Goal: Task Accomplishment & Management: Manage account settings

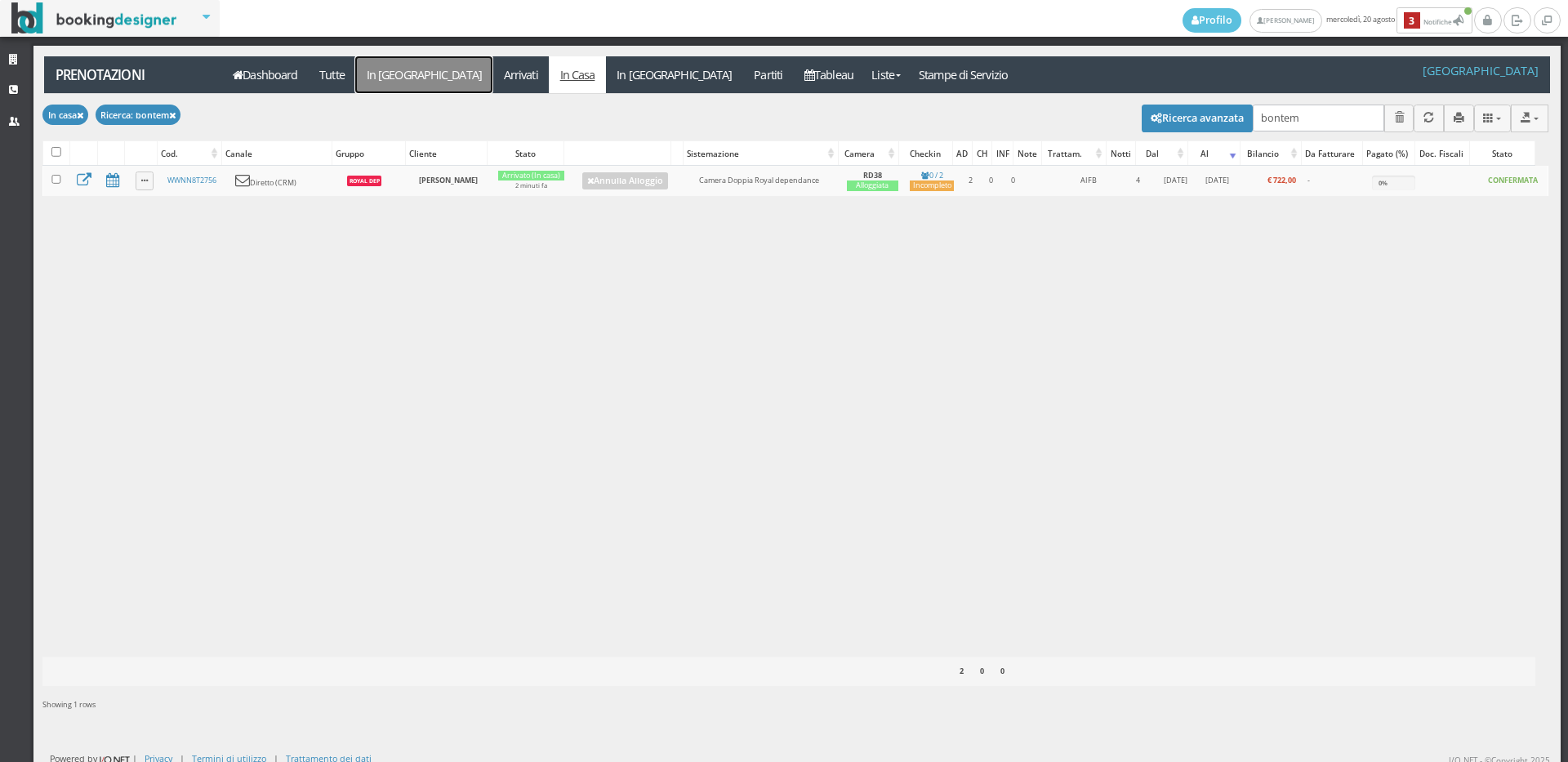
click at [410, 77] on link "In [GEOGRAPHIC_DATA]" at bounding box center [424, 75] width 137 height 37
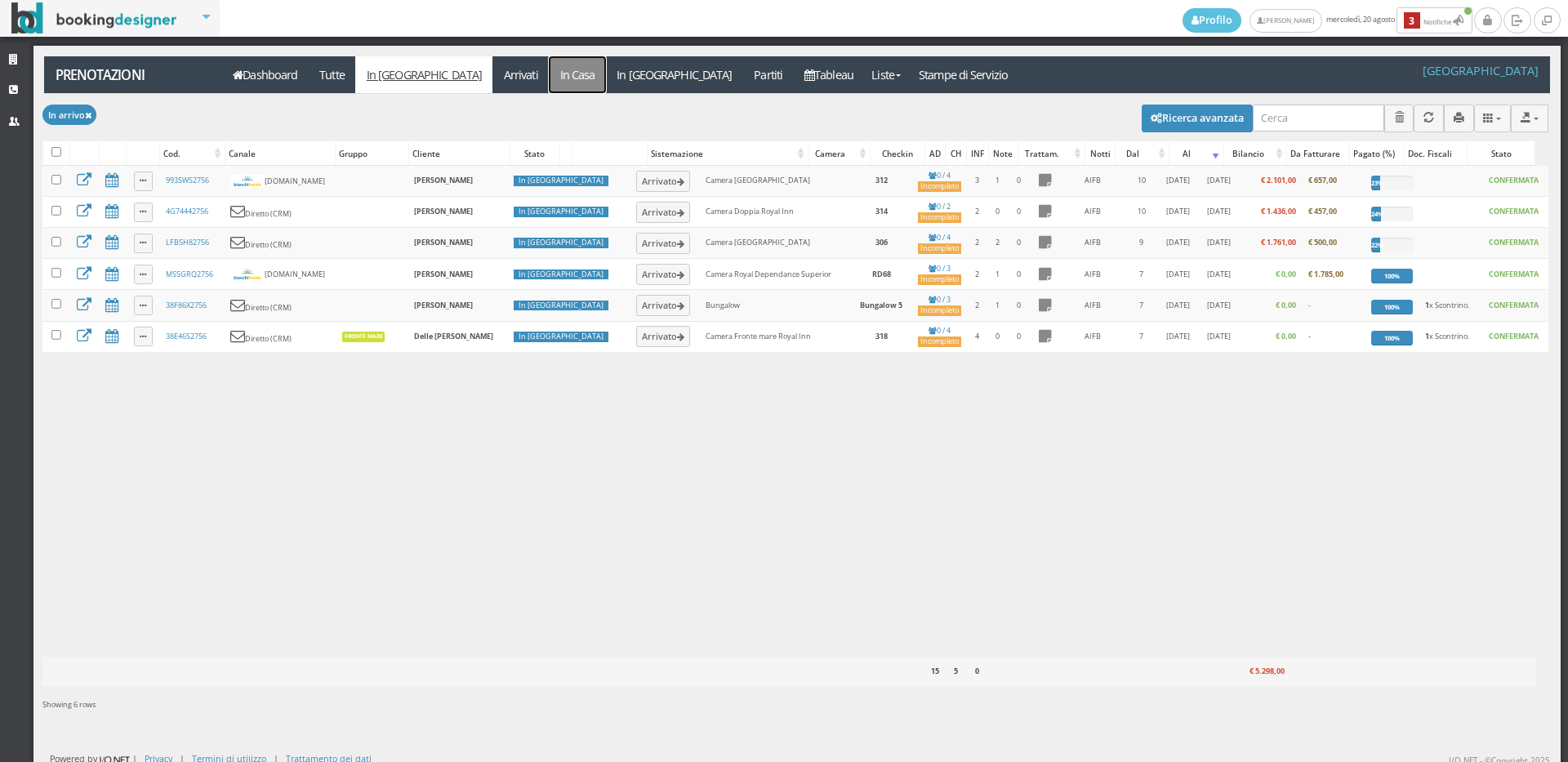
click at [549, 79] on link "In Casa" at bounding box center [577, 75] width 57 height 37
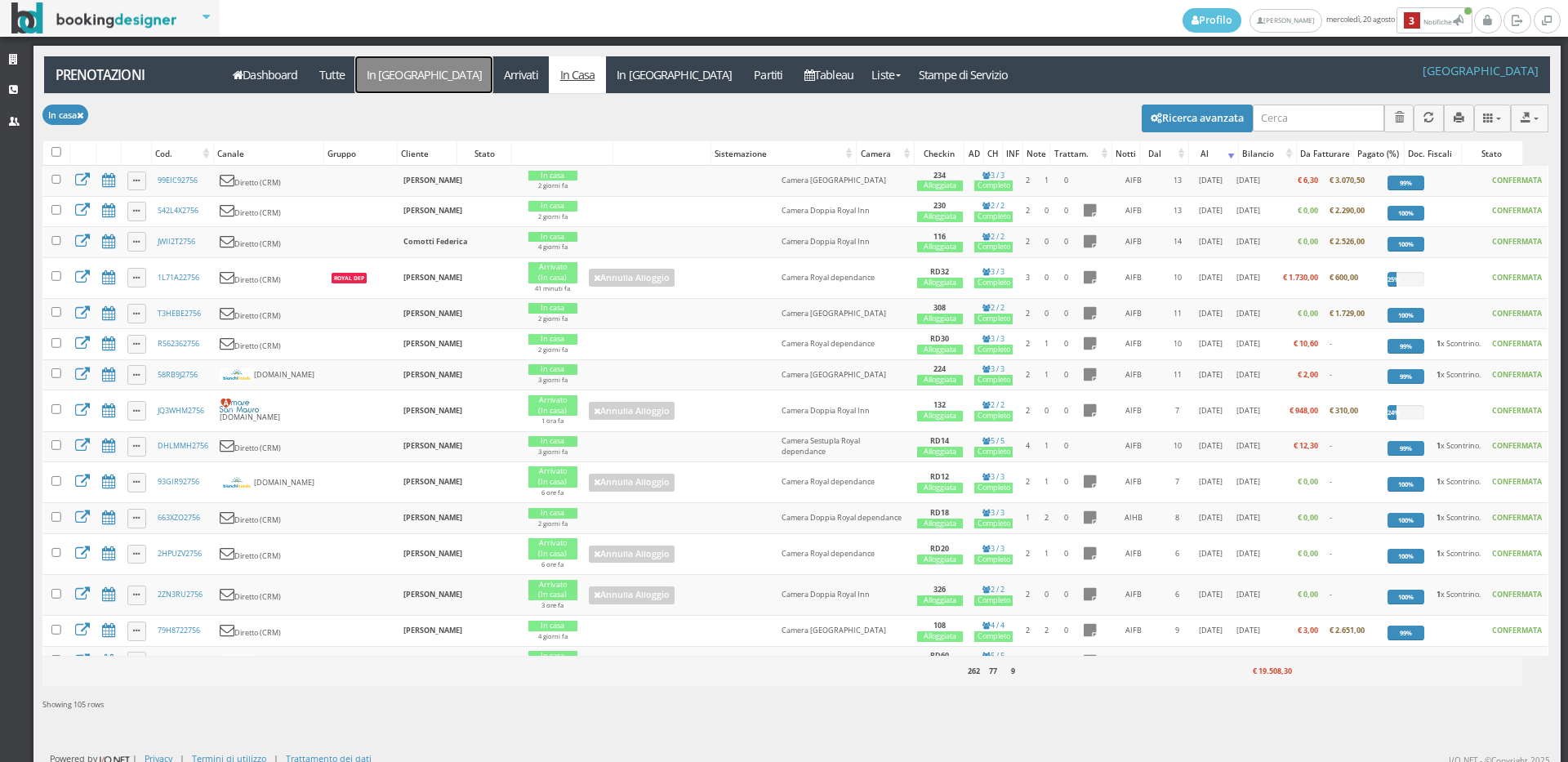
click at [384, 79] on link "In Arrivo" at bounding box center [424, 75] width 137 height 37
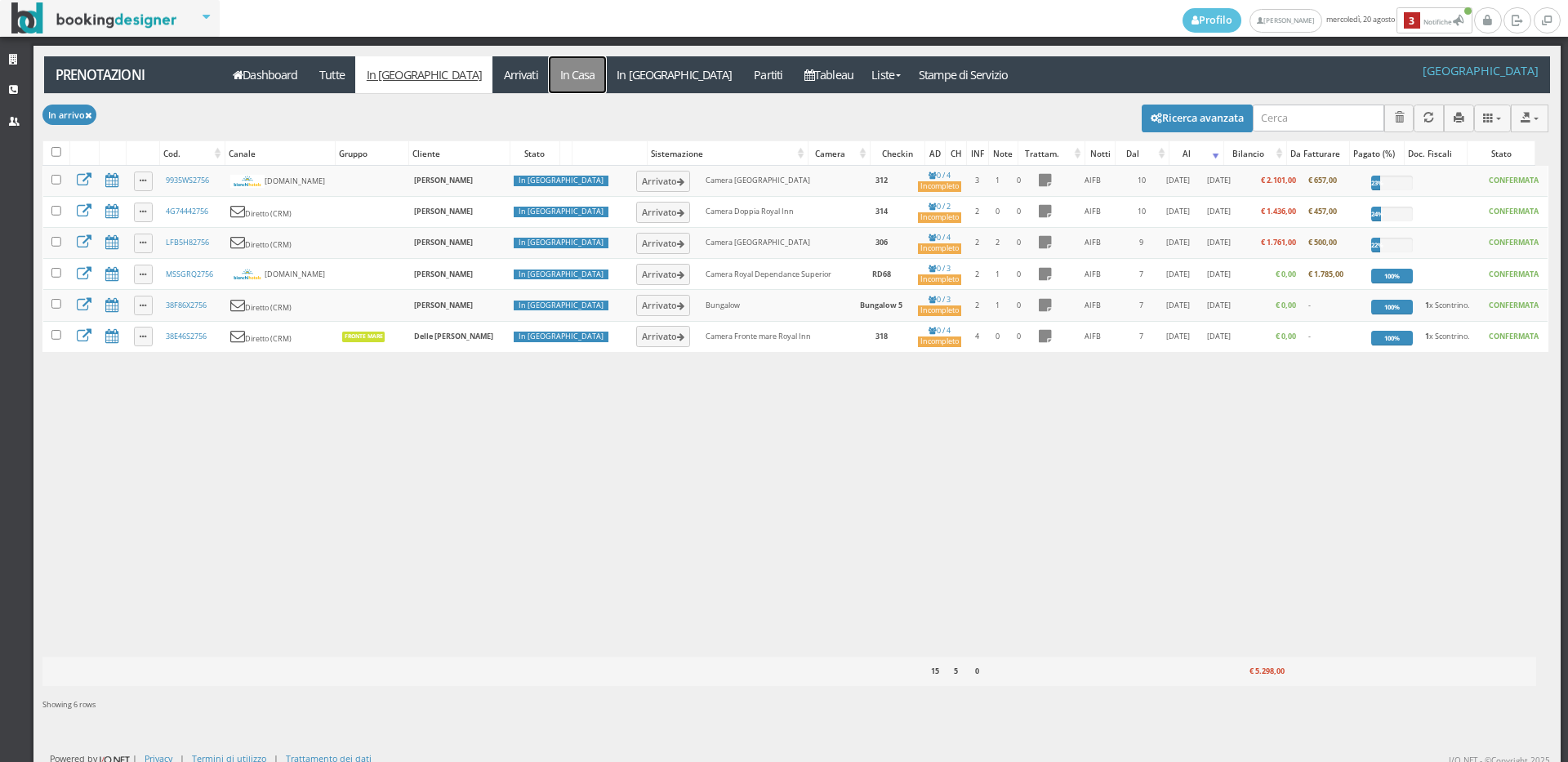
click at [549, 75] on link "In Casa" at bounding box center [577, 75] width 57 height 37
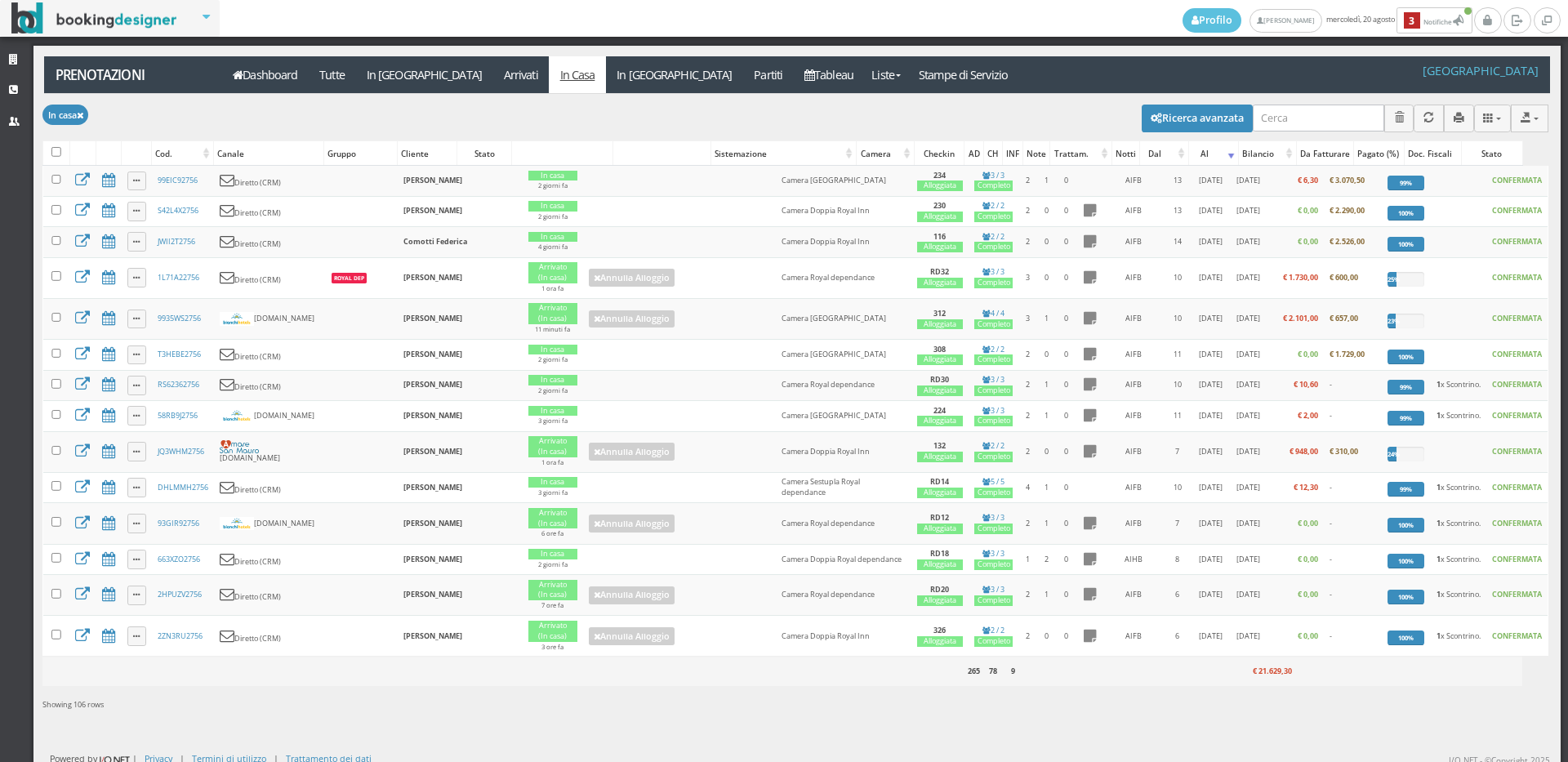
scroll to position [6, 0]
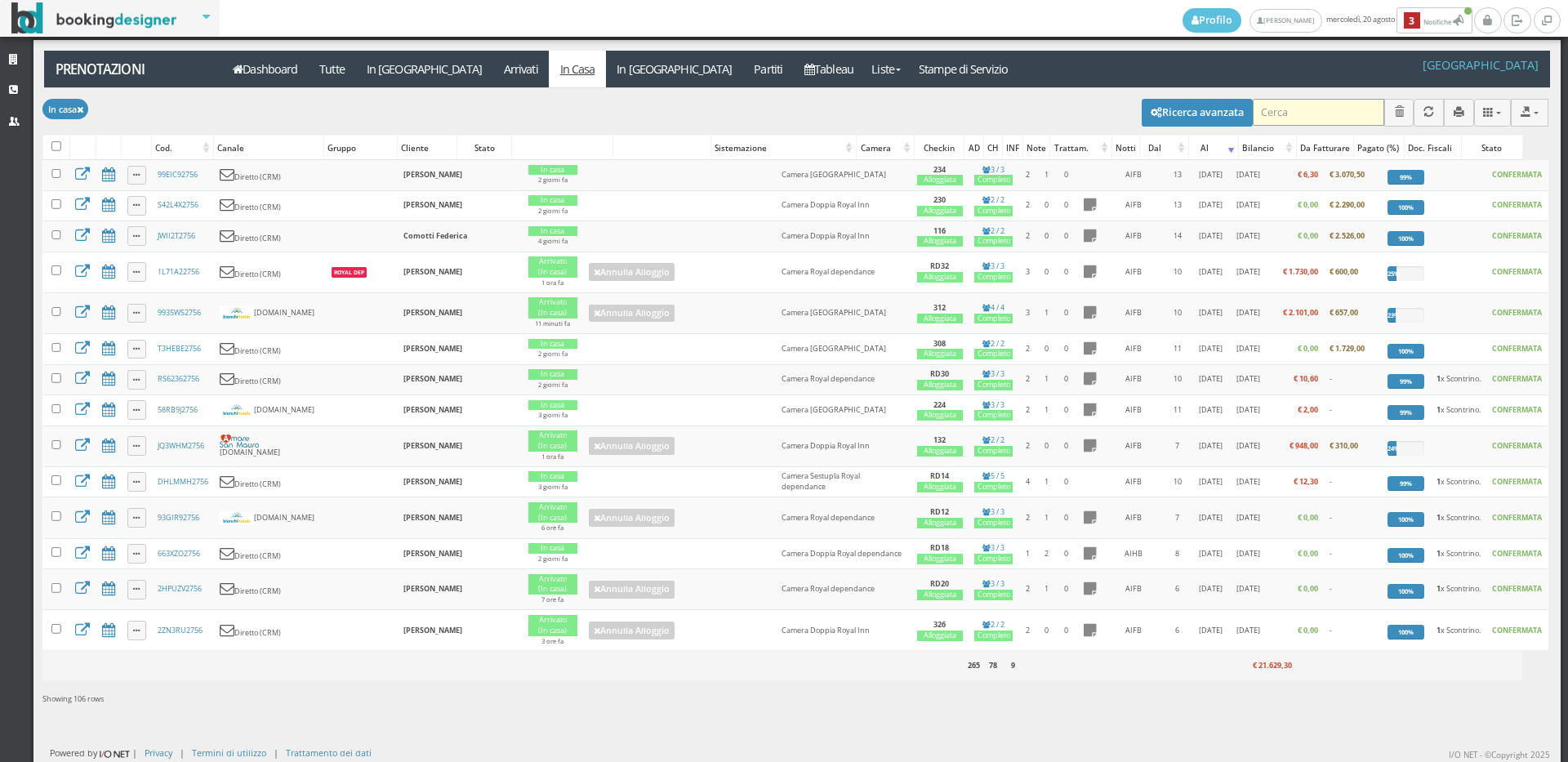
click at [1322, 116] on input "search" at bounding box center [1318, 112] width 131 height 27
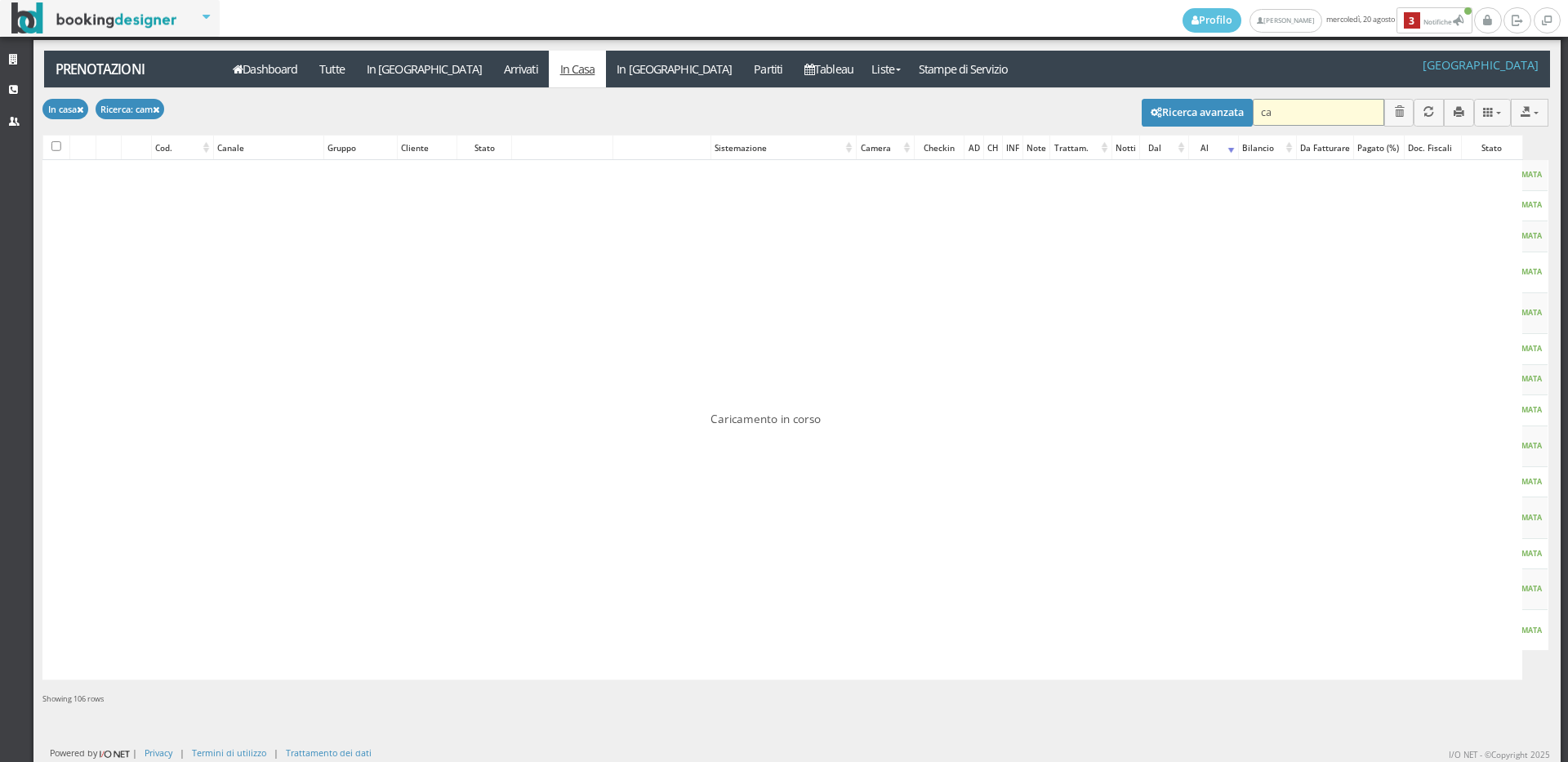
type input "c"
type input "bion"
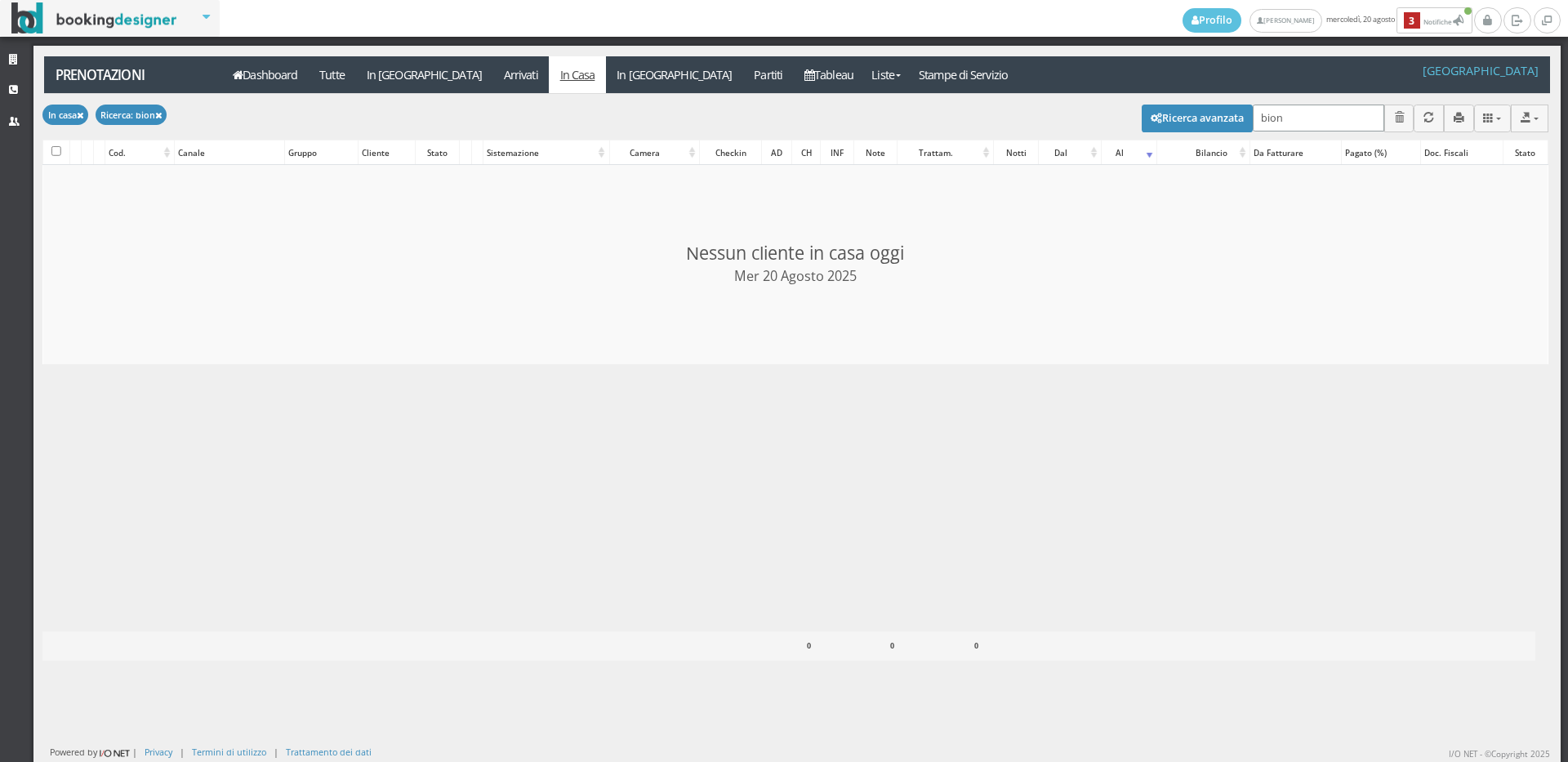
checkbox input "false"
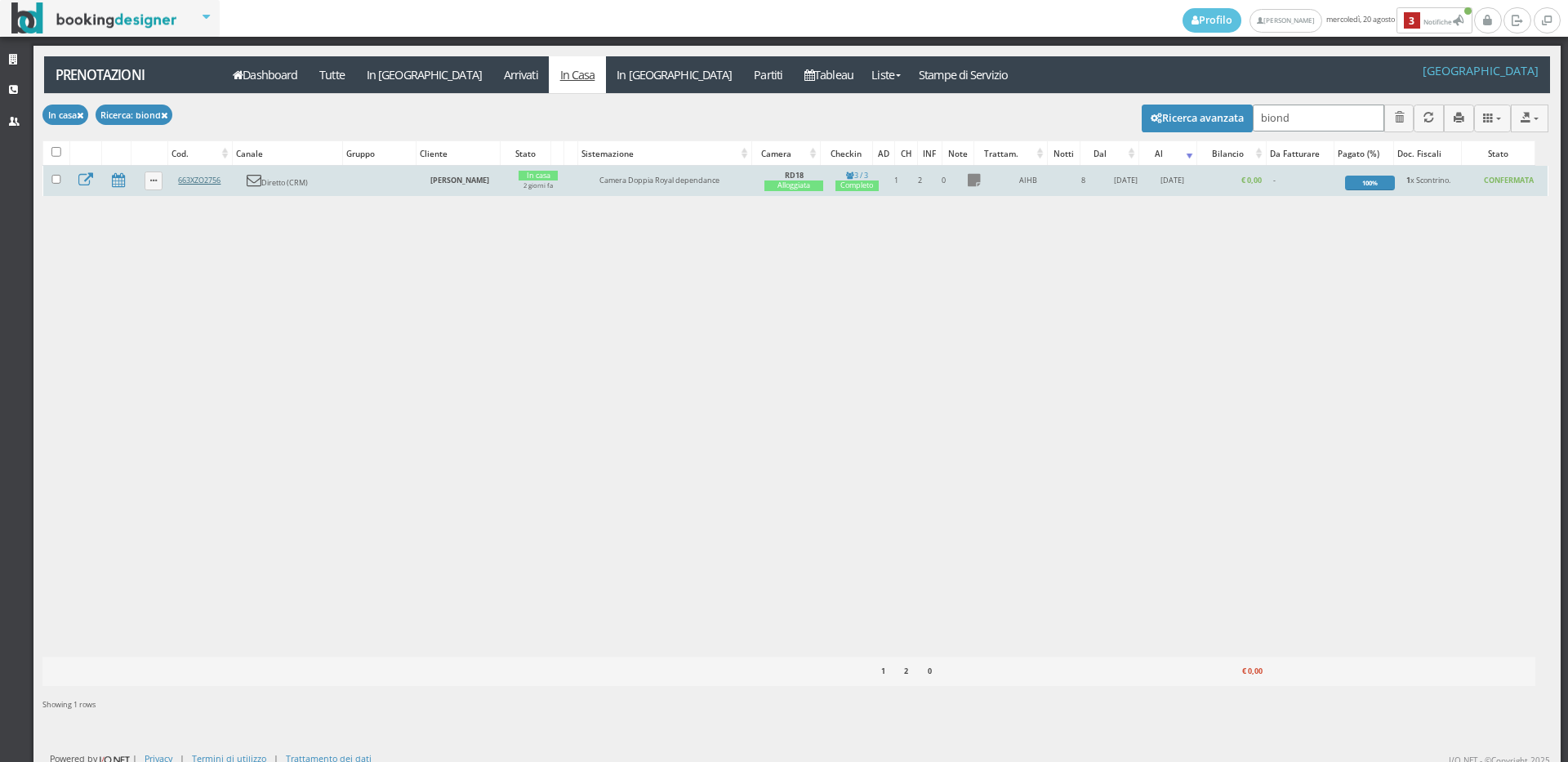
type input "biond"
click at [213, 180] on link "663XZO2756" at bounding box center [200, 180] width 43 height 11
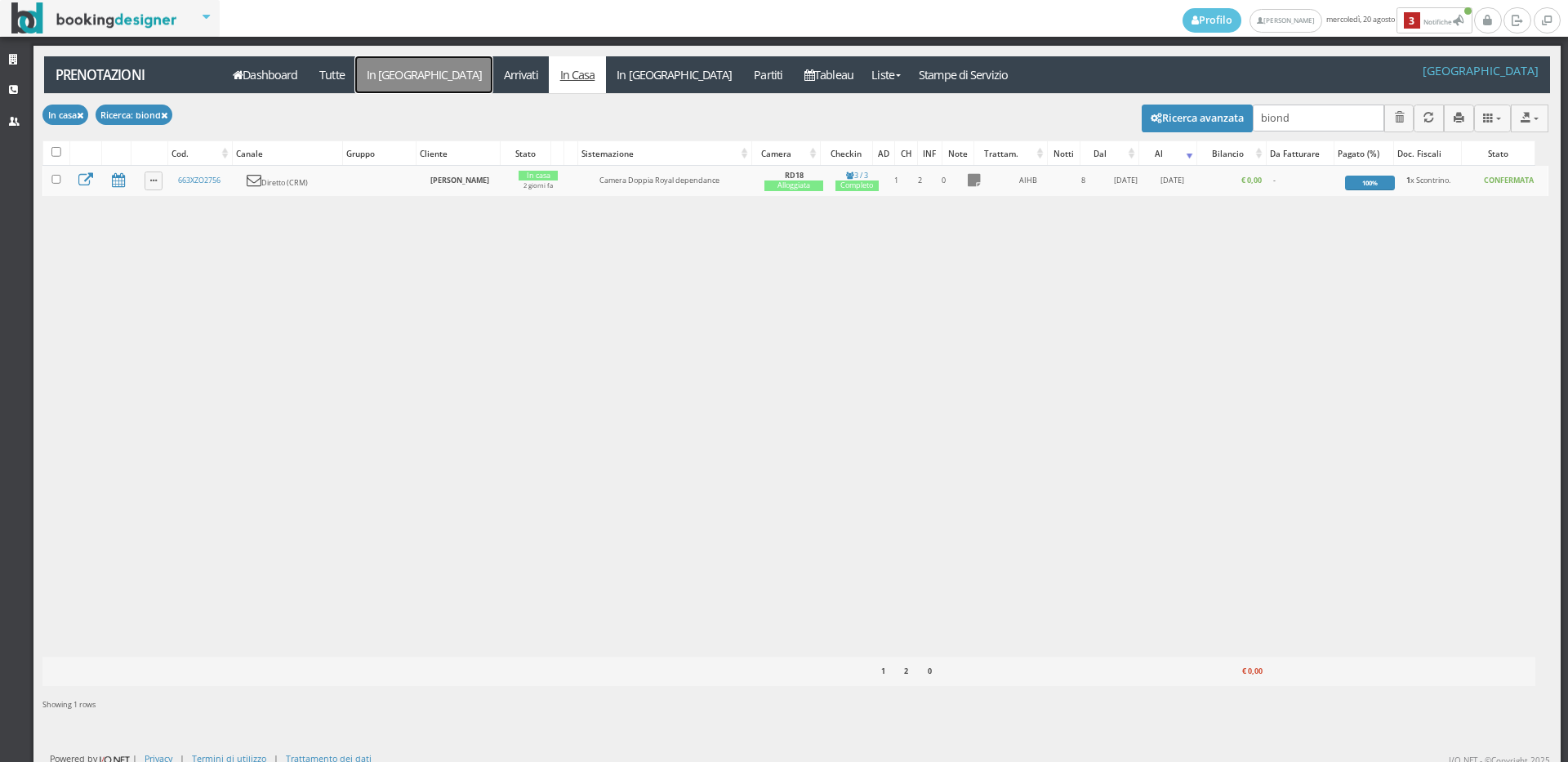
click at [401, 79] on link "In Arrivo" at bounding box center [424, 75] width 137 height 37
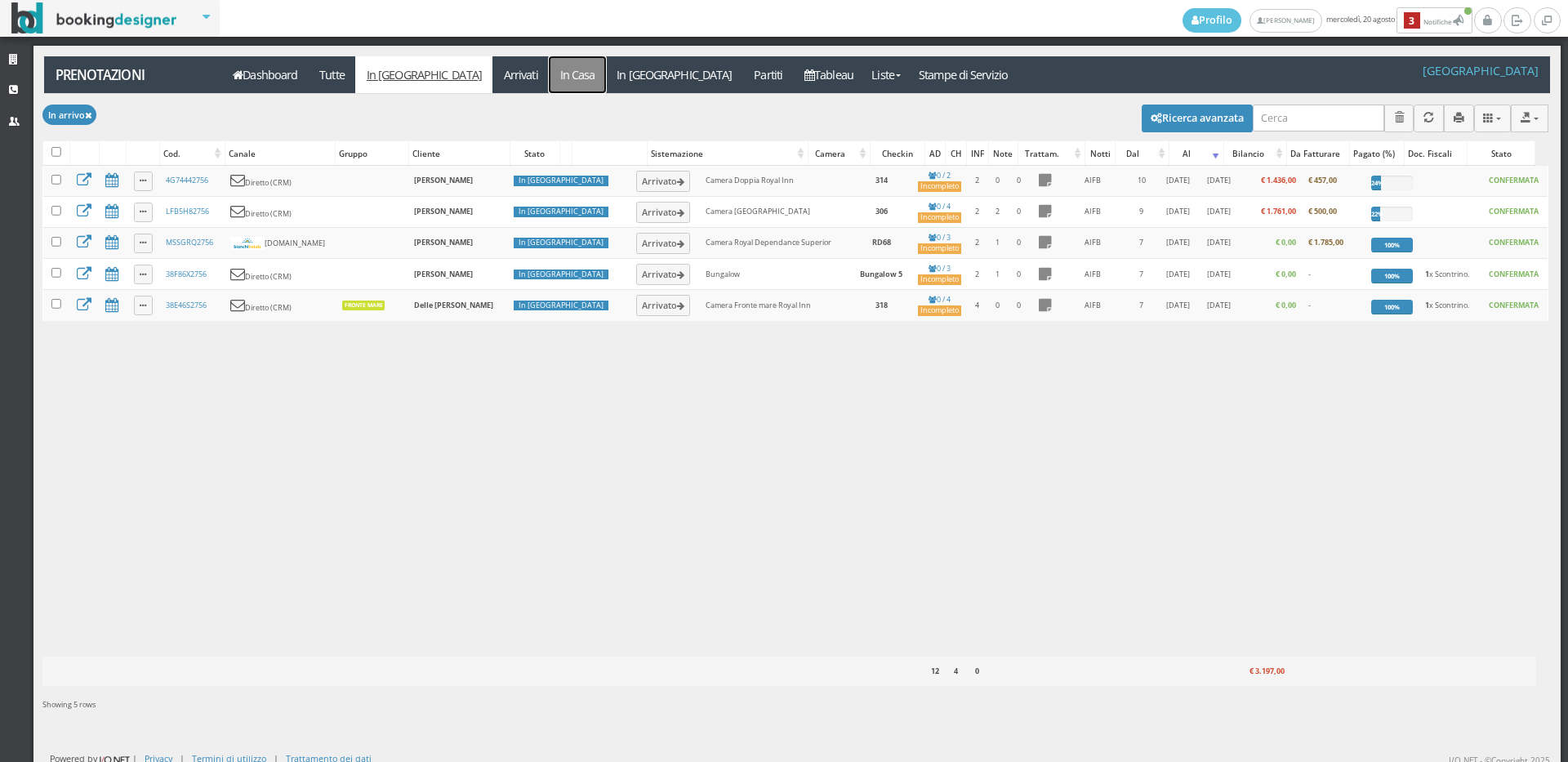
click at [549, 85] on link "In Casa" at bounding box center [577, 75] width 57 height 37
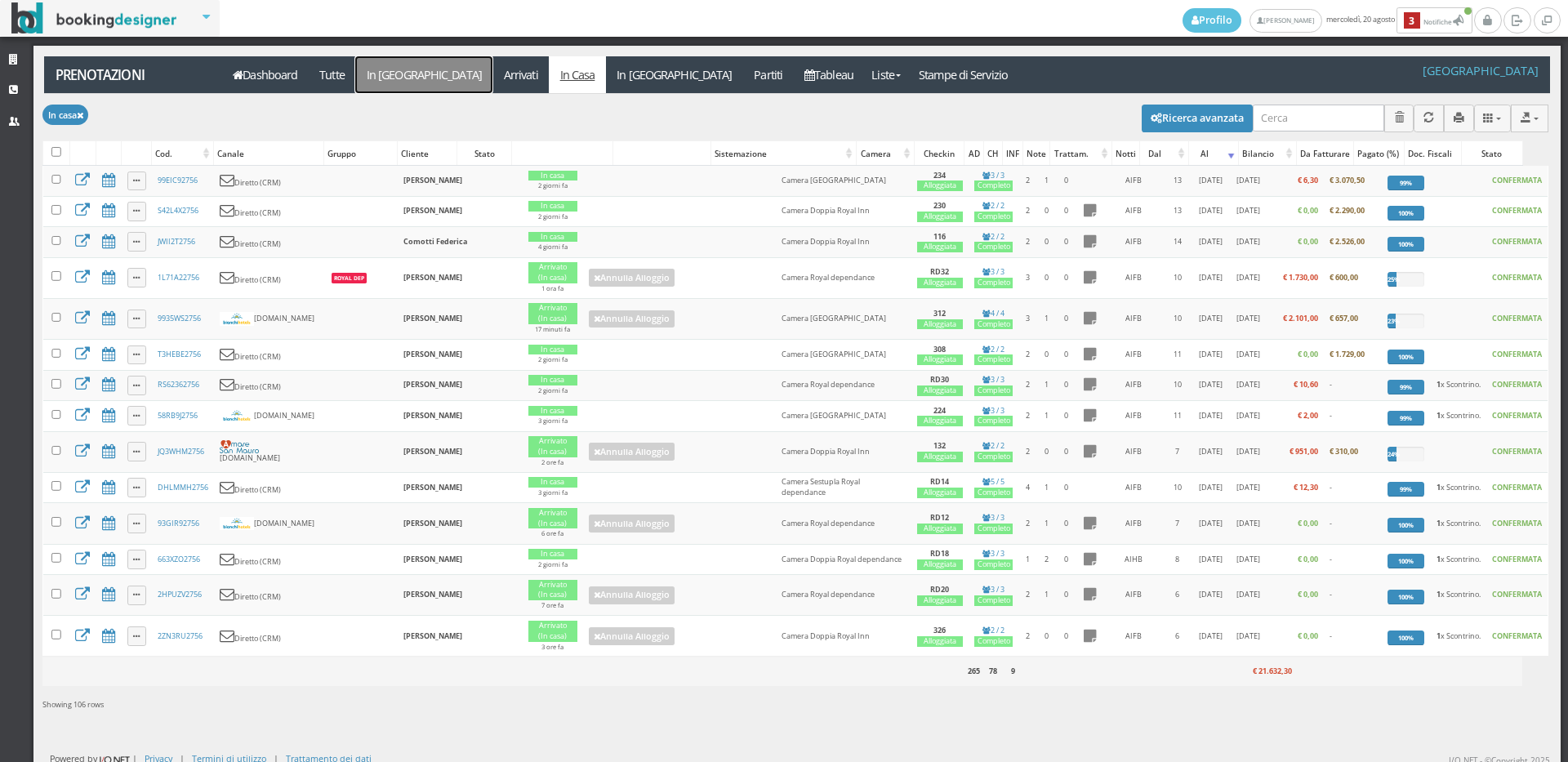
click at [380, 74] on link "In [GEOGRAPHIC_DATA]" at bounding box center [424, 75] width 137 height 37
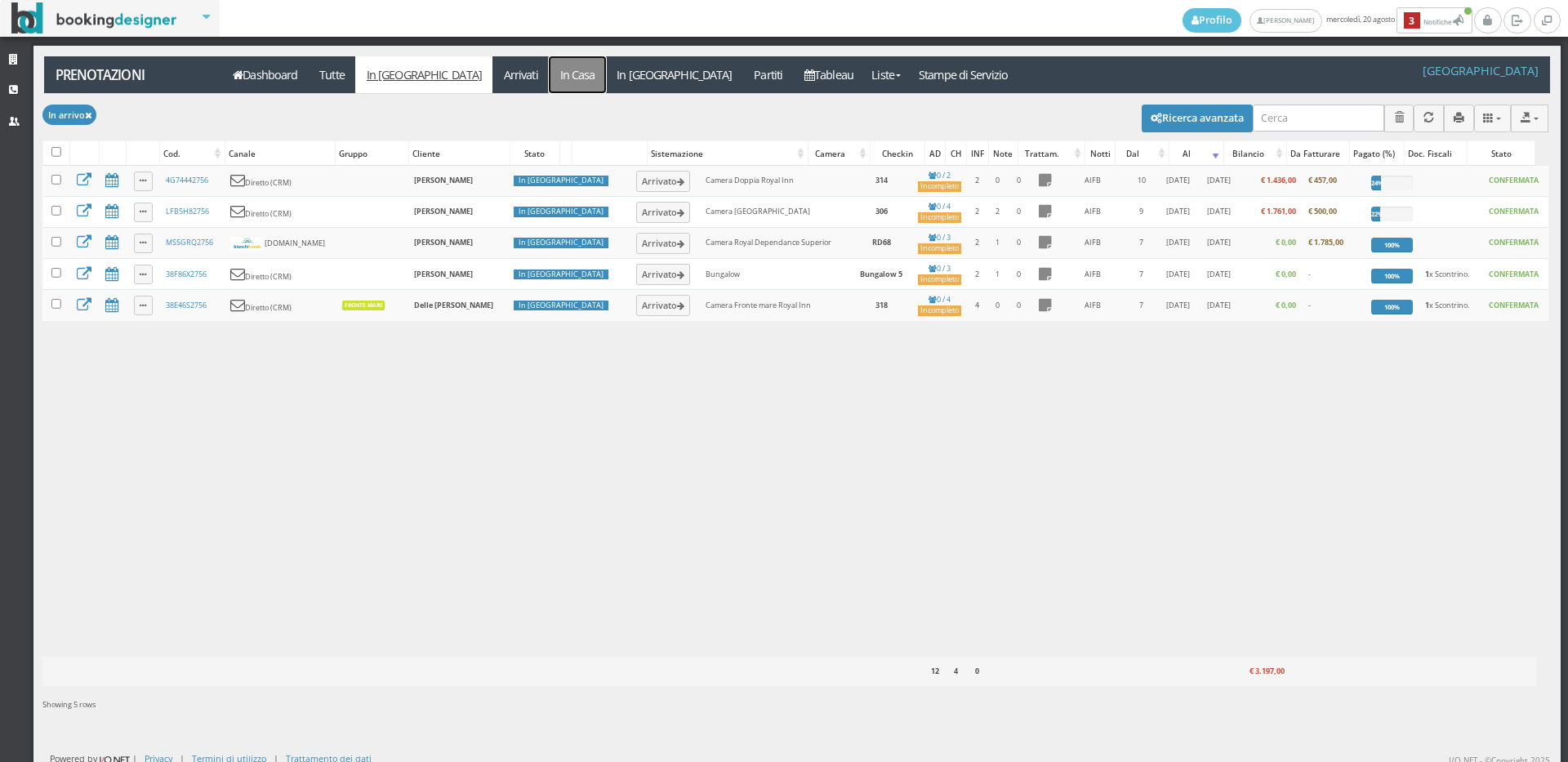
click at [549, 81] on link "In Casa" at bounding box center [577, 75] width 57 height 37
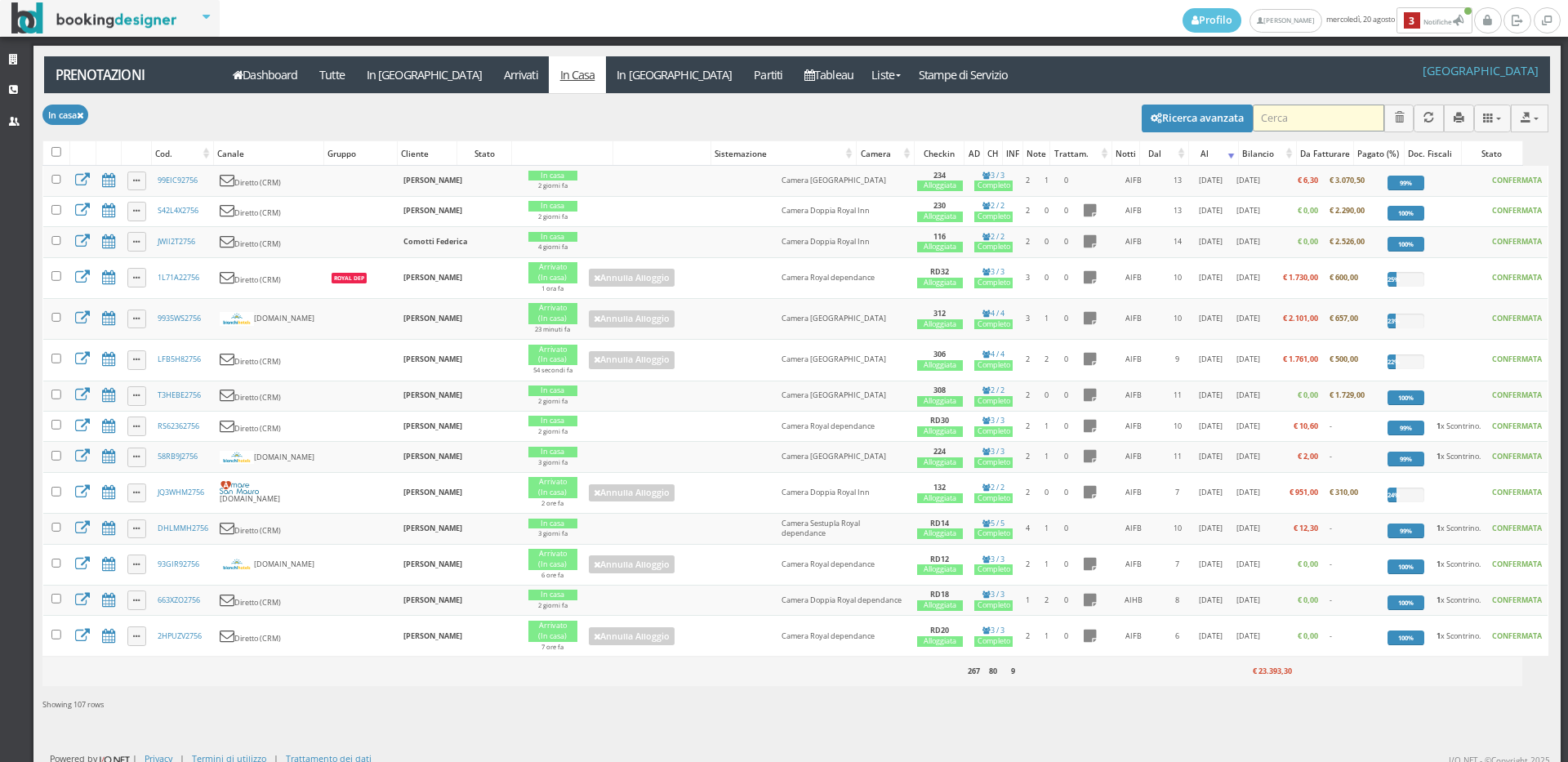
click at [1327, 118] on input "search" at bounding box center [1318, 117] width 131 height 27
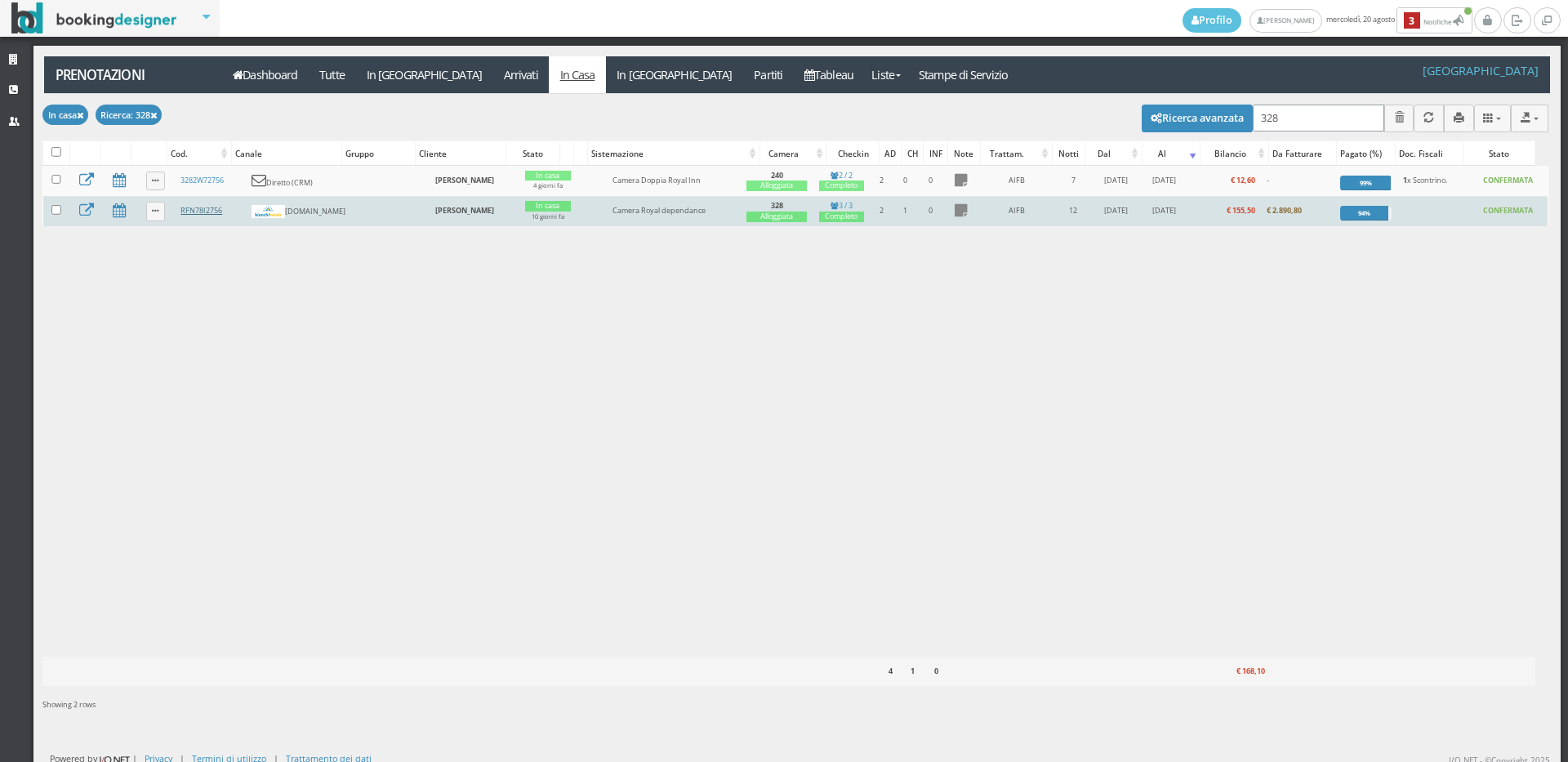
type input "328"
click at [196, 214] on link "RFN78I2756" at bounding box center [201, 210] width 42 height 11
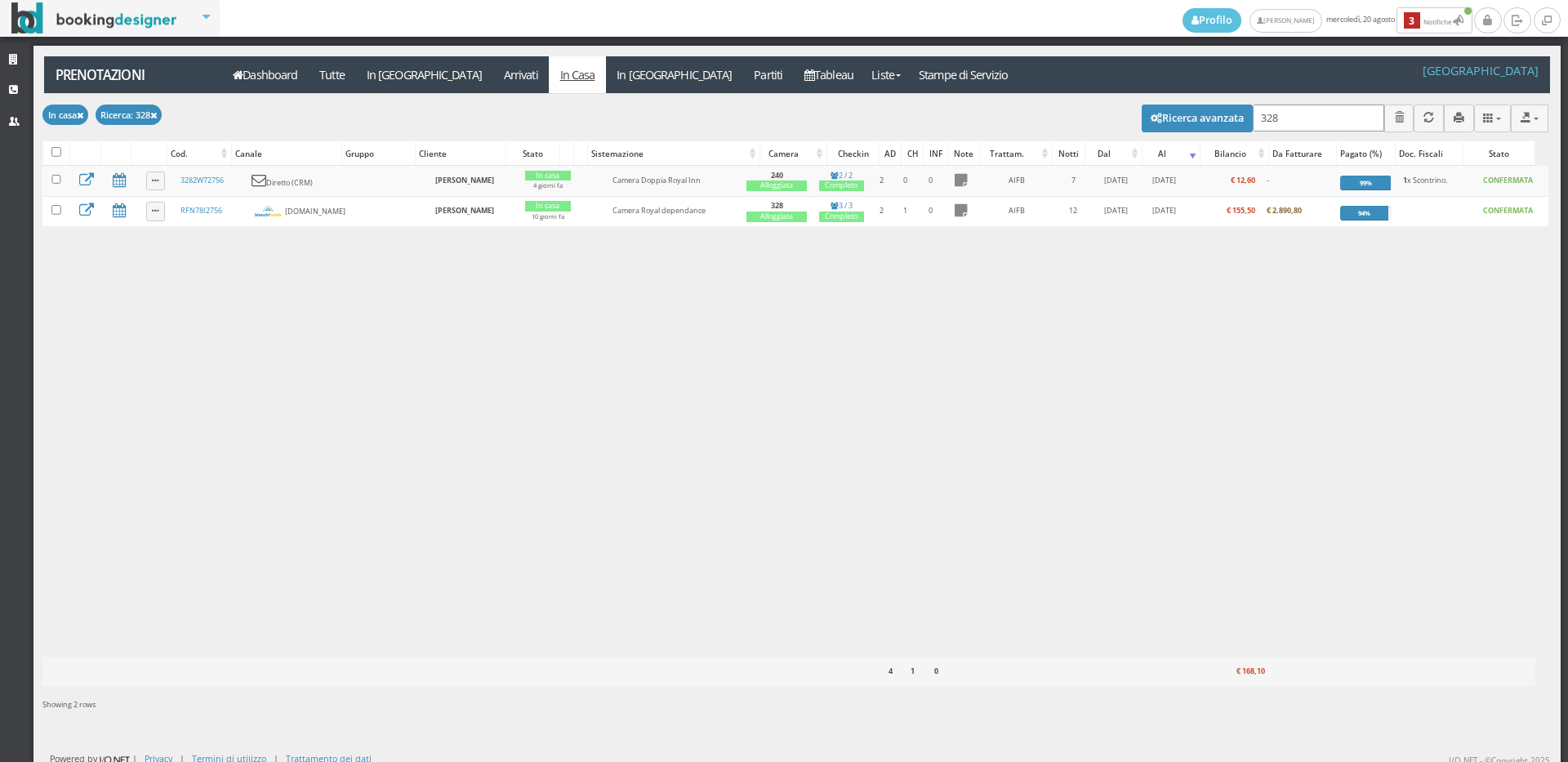
drag, startPoint x: 1294, startPoint y: 121, endPoint x: 1132, endPoint y: 136, distance: 162.7
click at [1132, 136] on div "Modifica selezionati: Segna come "Arrivato" Segna come "Alloggiato" Segna come …" at bounding box center [795, 117] width 1506 height 46
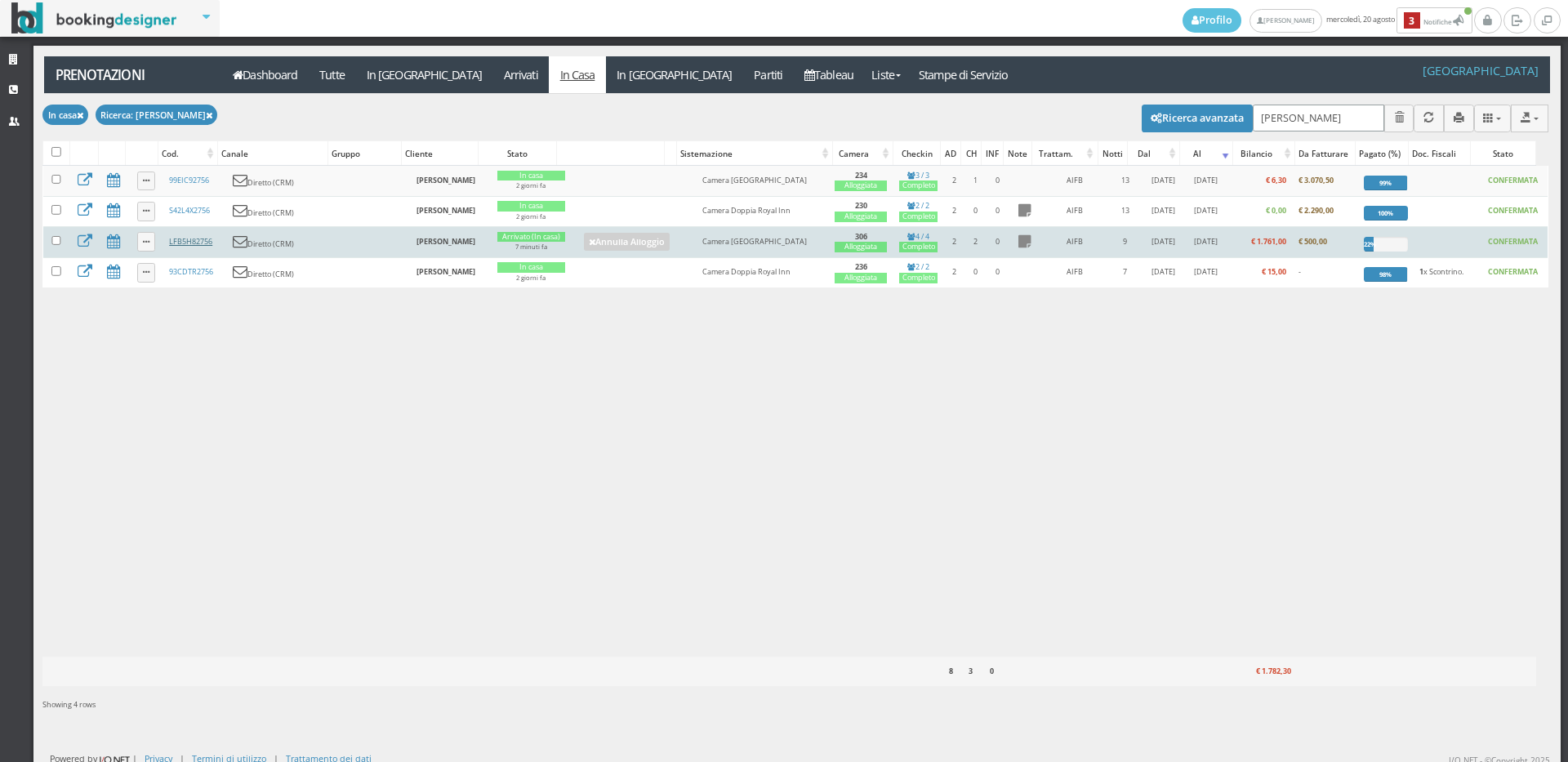
type input "[PERSON_NAME]"
click at [197, 239] on link "LFB5H82756" at bounding box center [191, 241] width 44 height 11
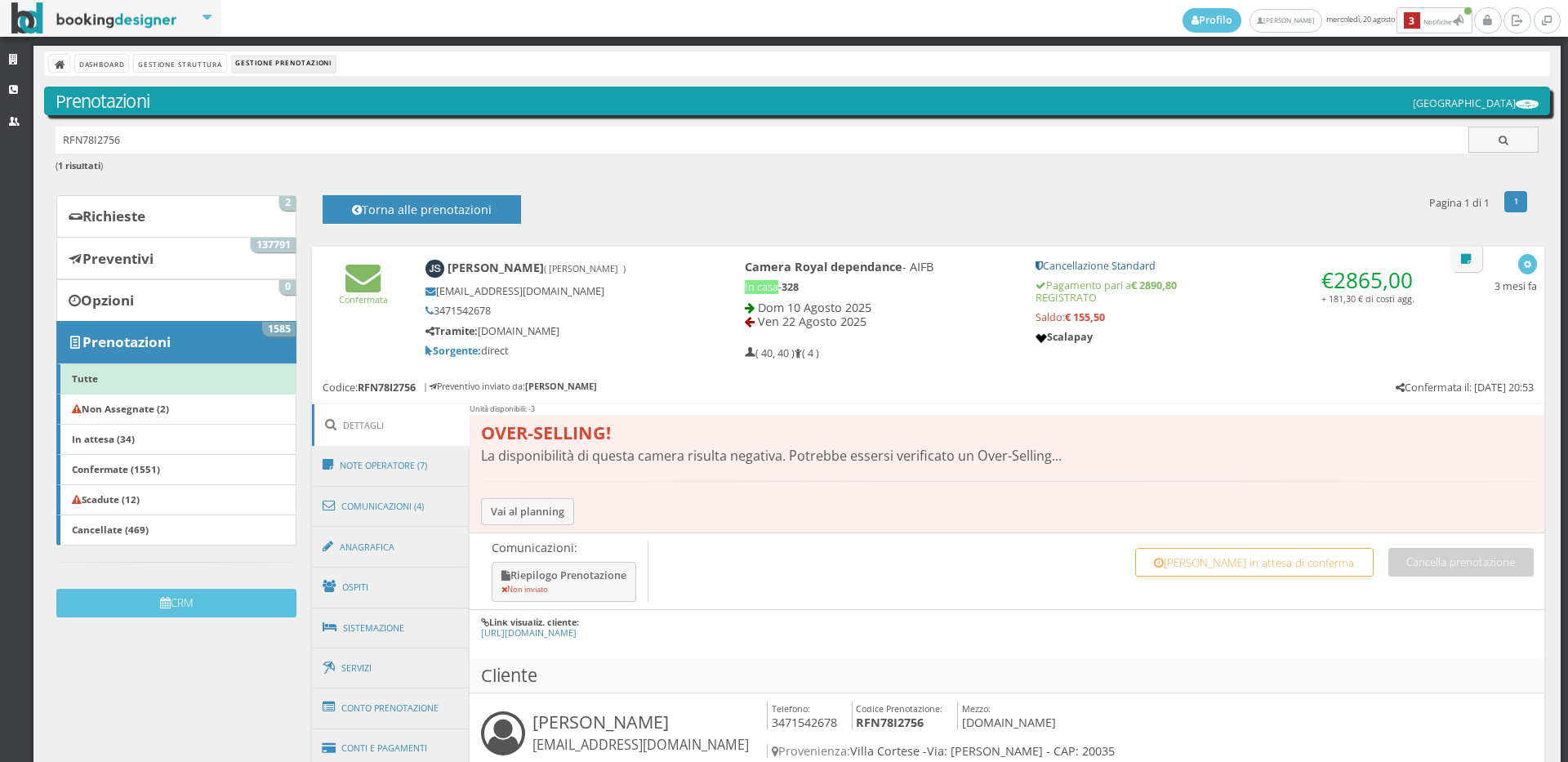
scroll to position [362, 0]
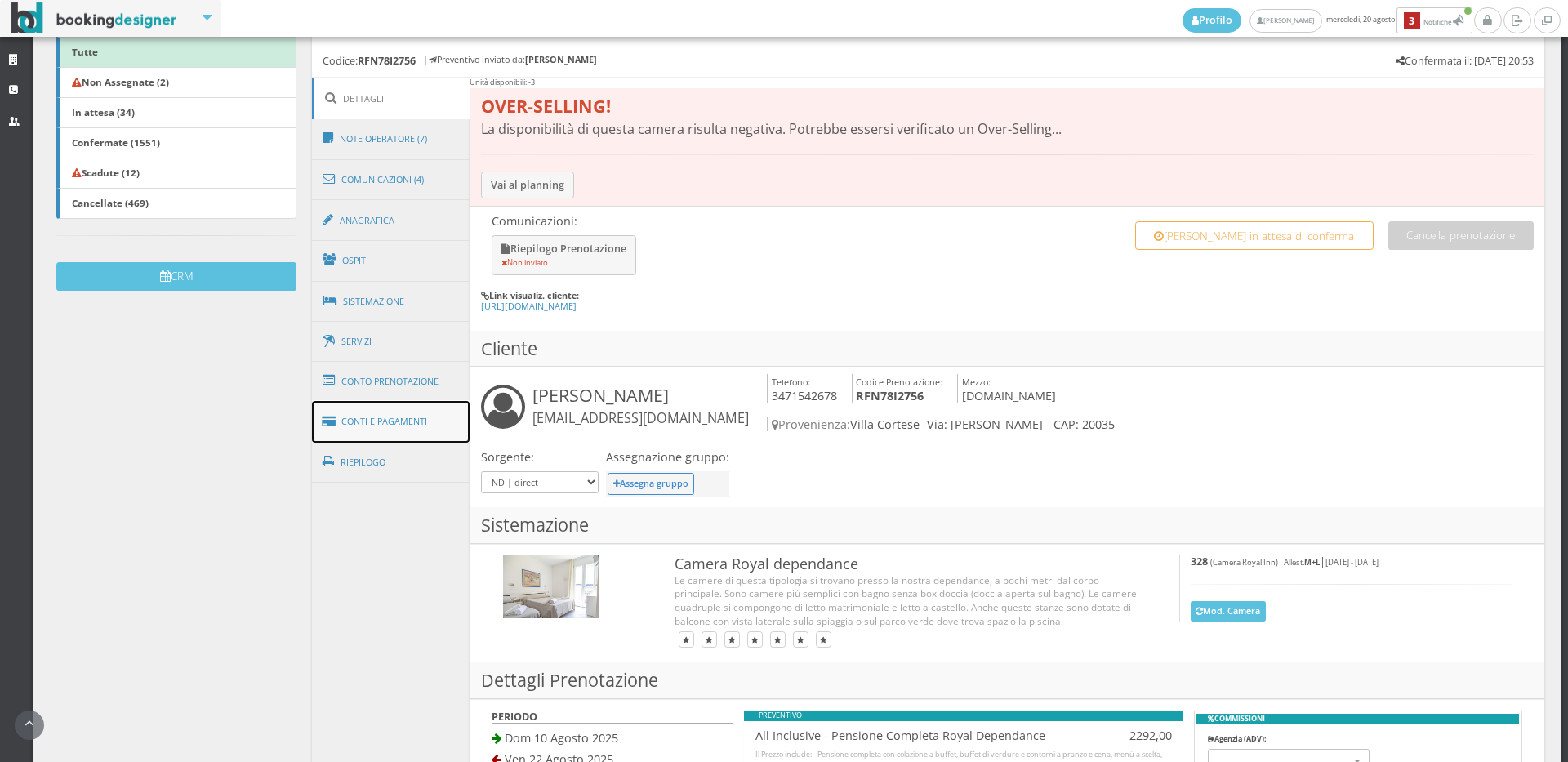
click at [425, 420] on link "Conti e Pagamenti" at bounding box center [391, 421] width 159 height 42
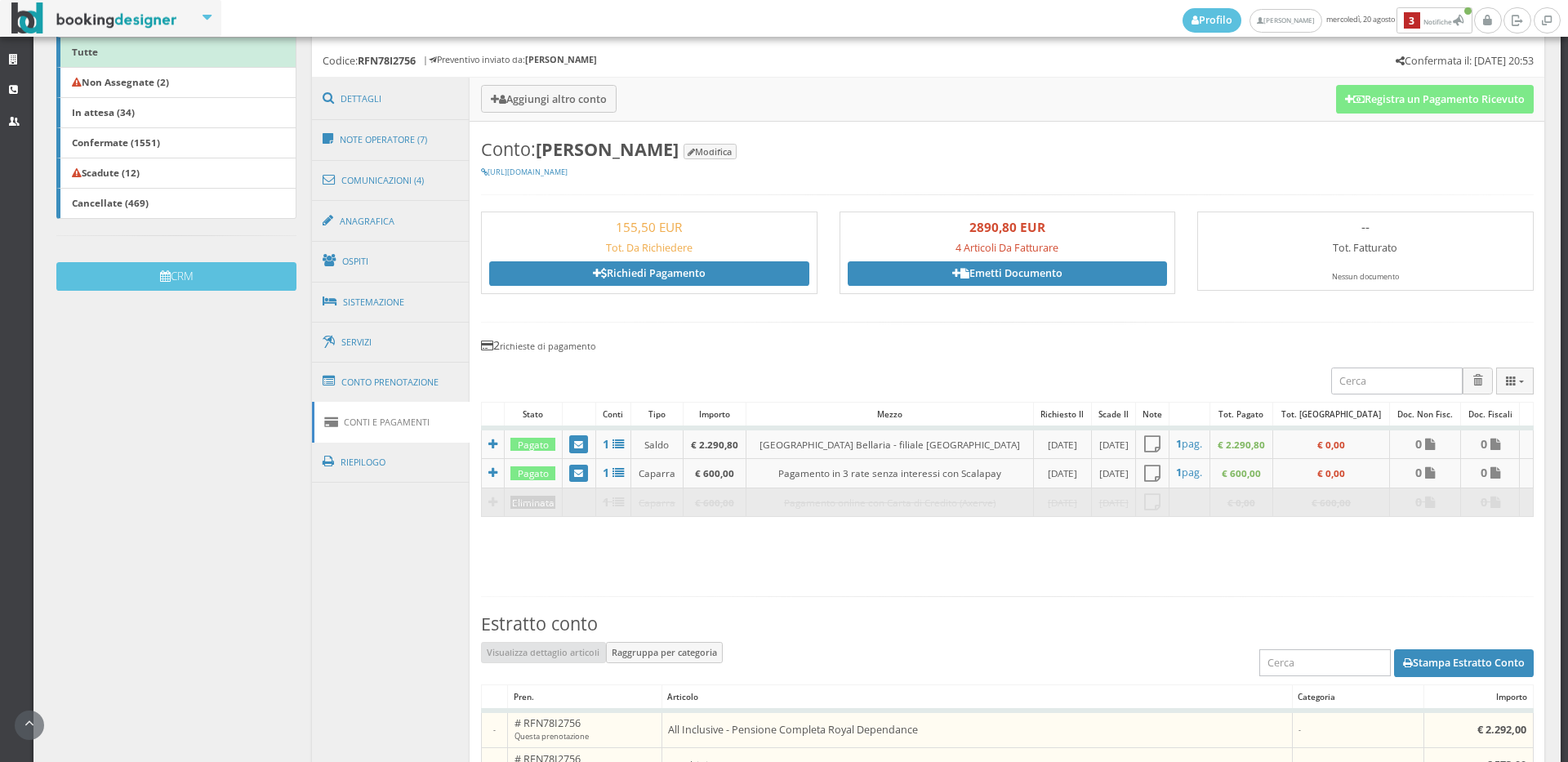
scroll to position [816, 0]
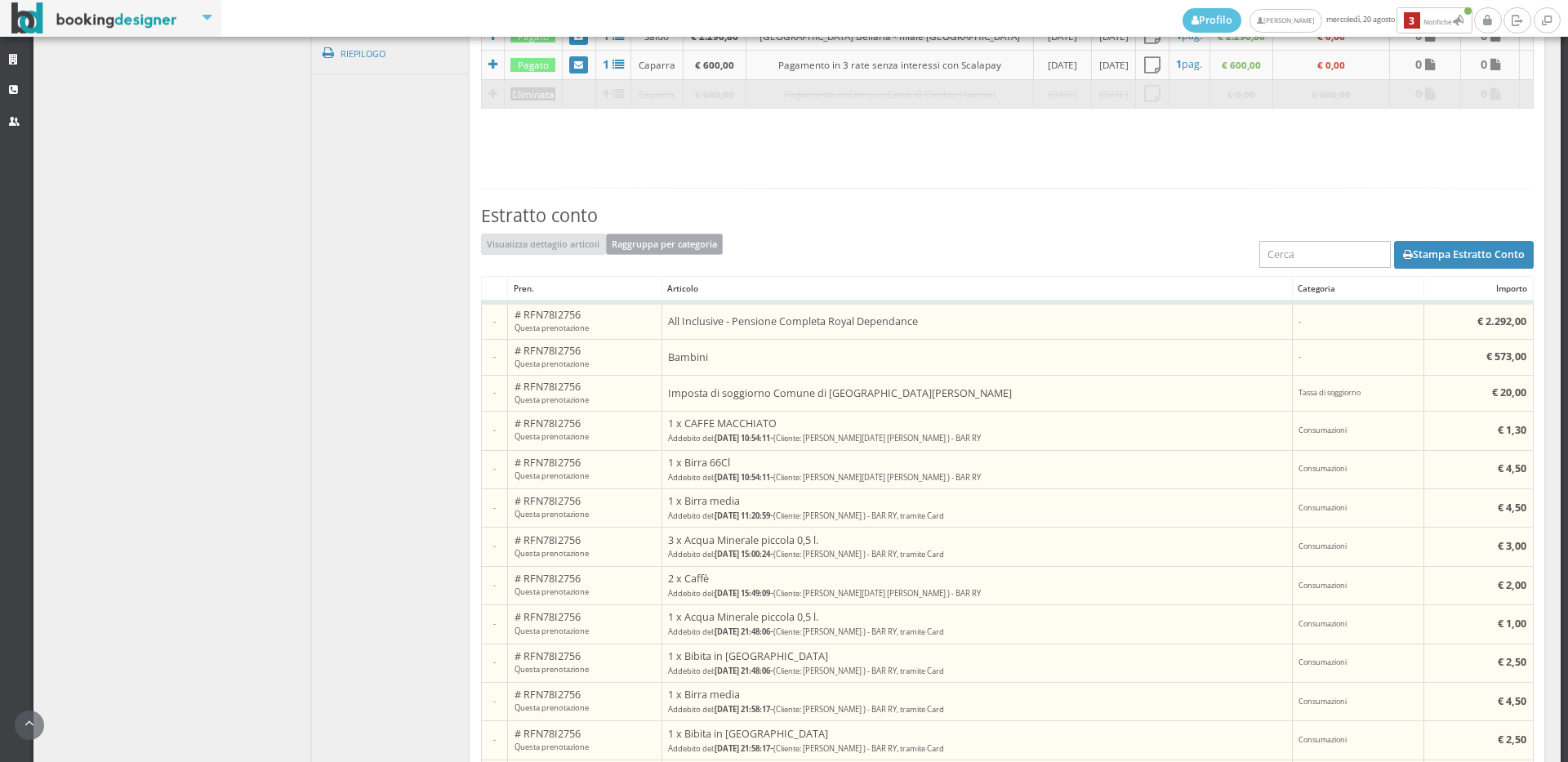
click at [680, 246] on button "Raggruppa per categoria" at bounding box center [664, 244] width 117 height 21
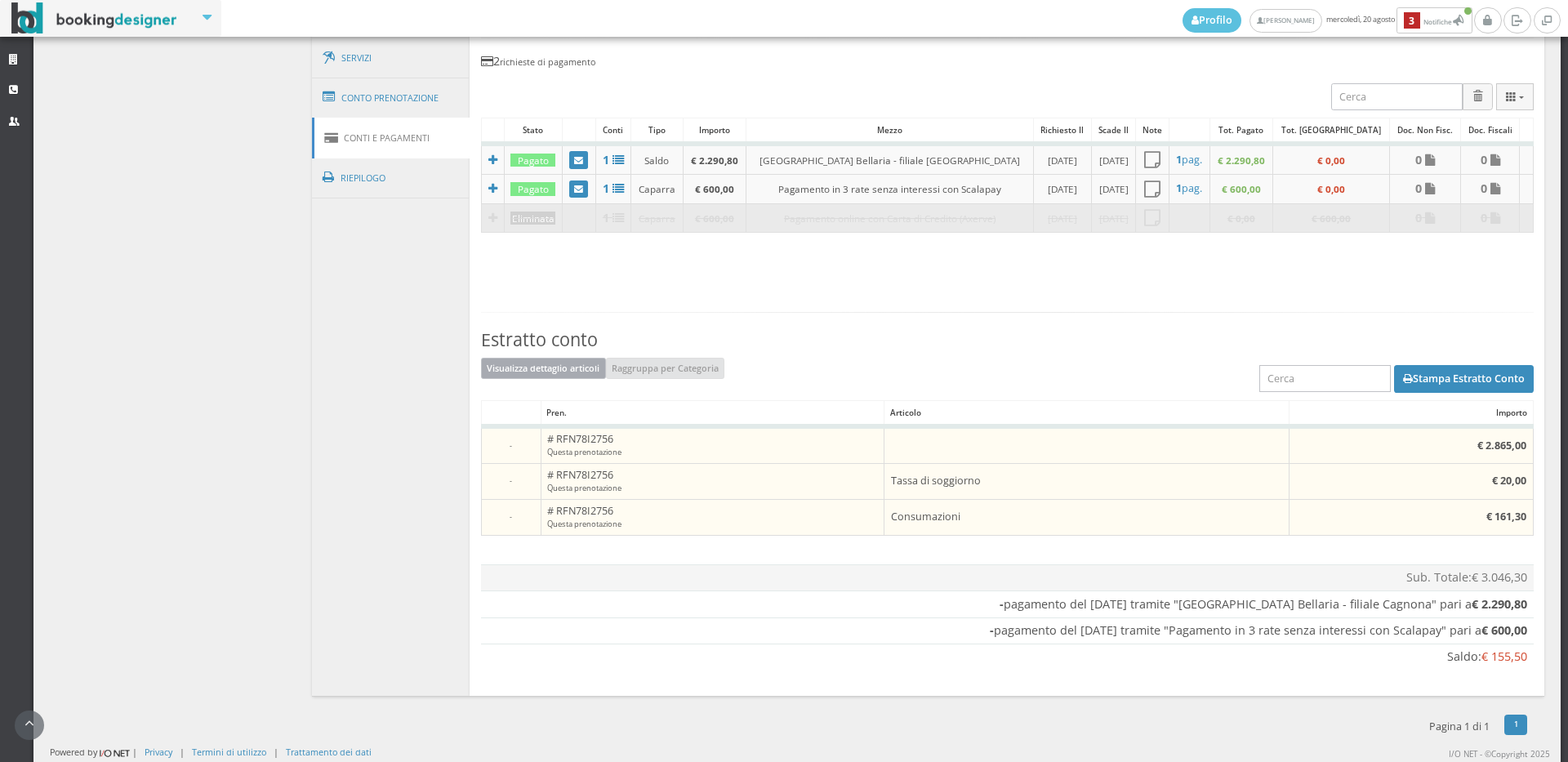
click at [540, 375] on button "Visualizza dettaglio articoli" at bounding box center [544, 368] width 125 height 21
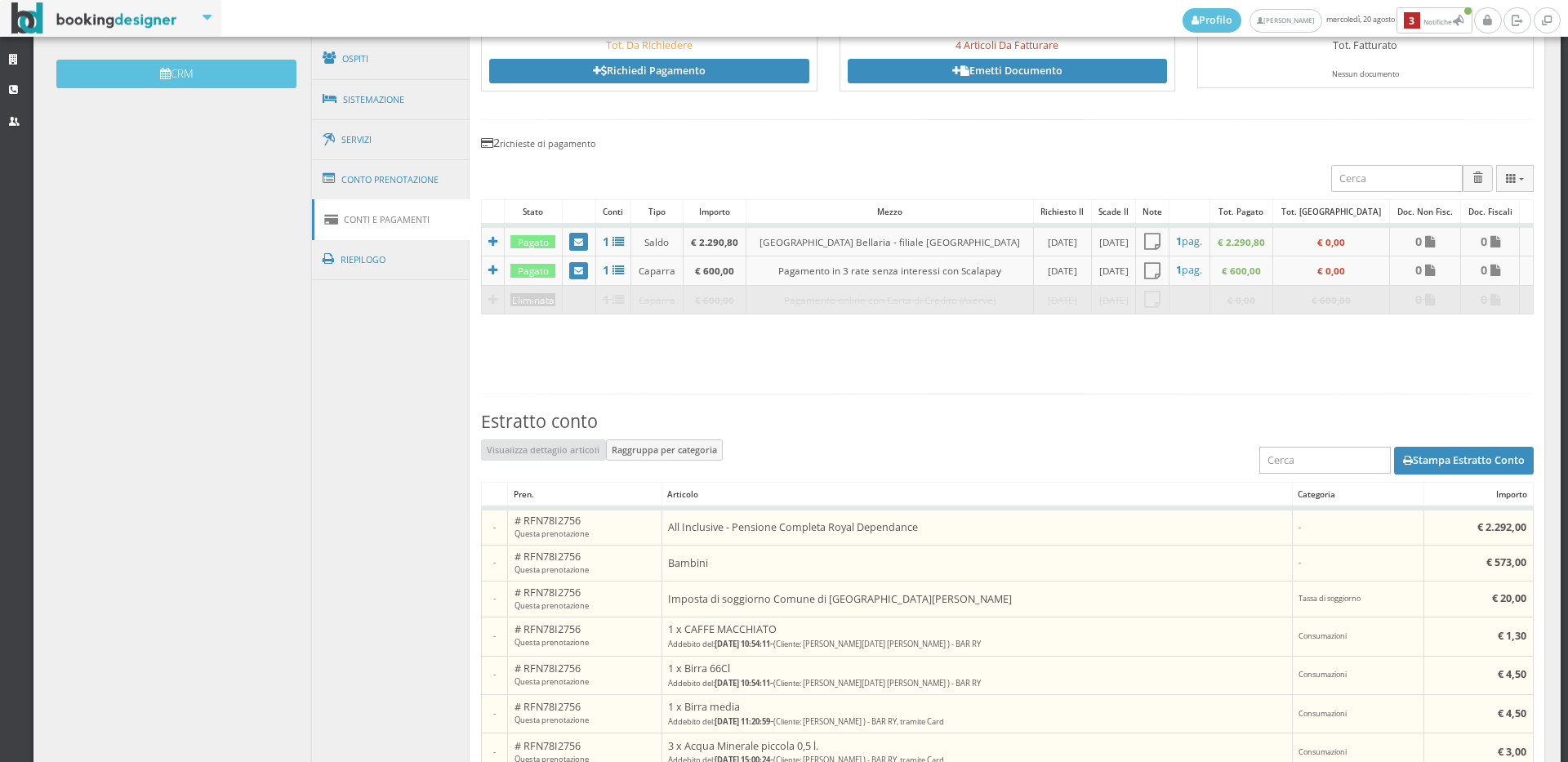
scroll to position [0, 0]
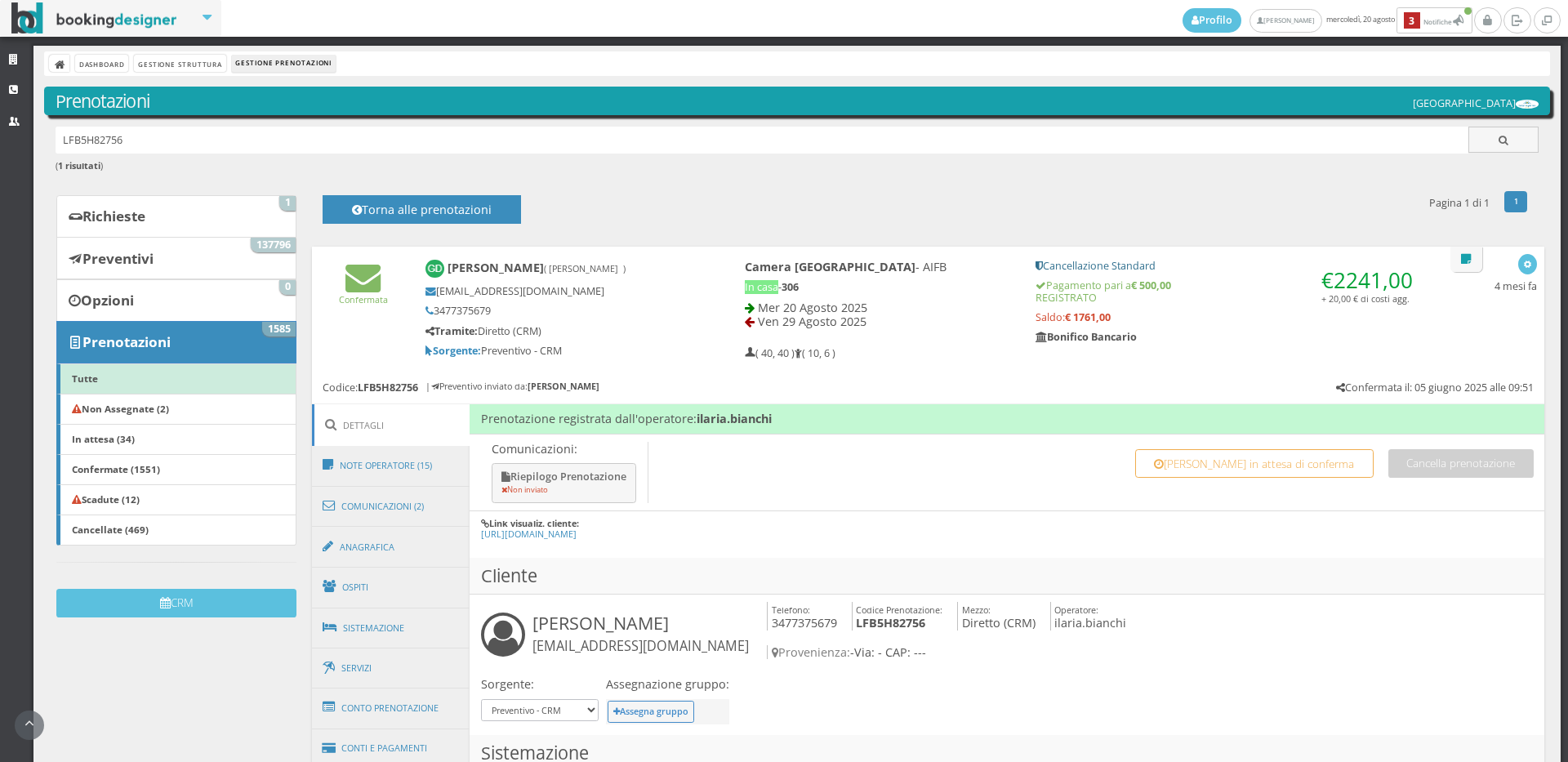
scroll to position [453, 0]
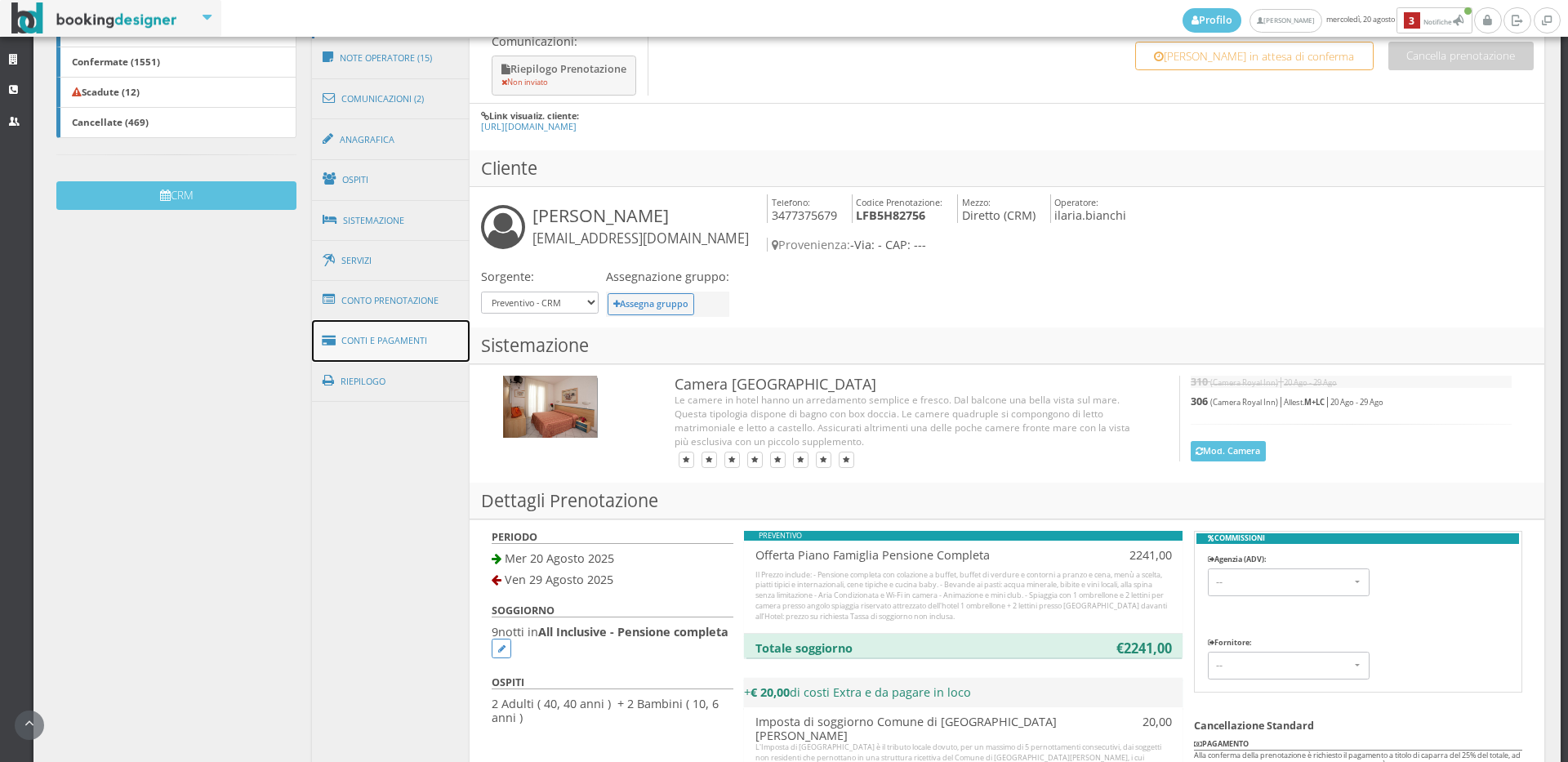
click at [357, 339] on link "Conti e Pagamenti" at bounding box center [391, 341] width 159 height 42
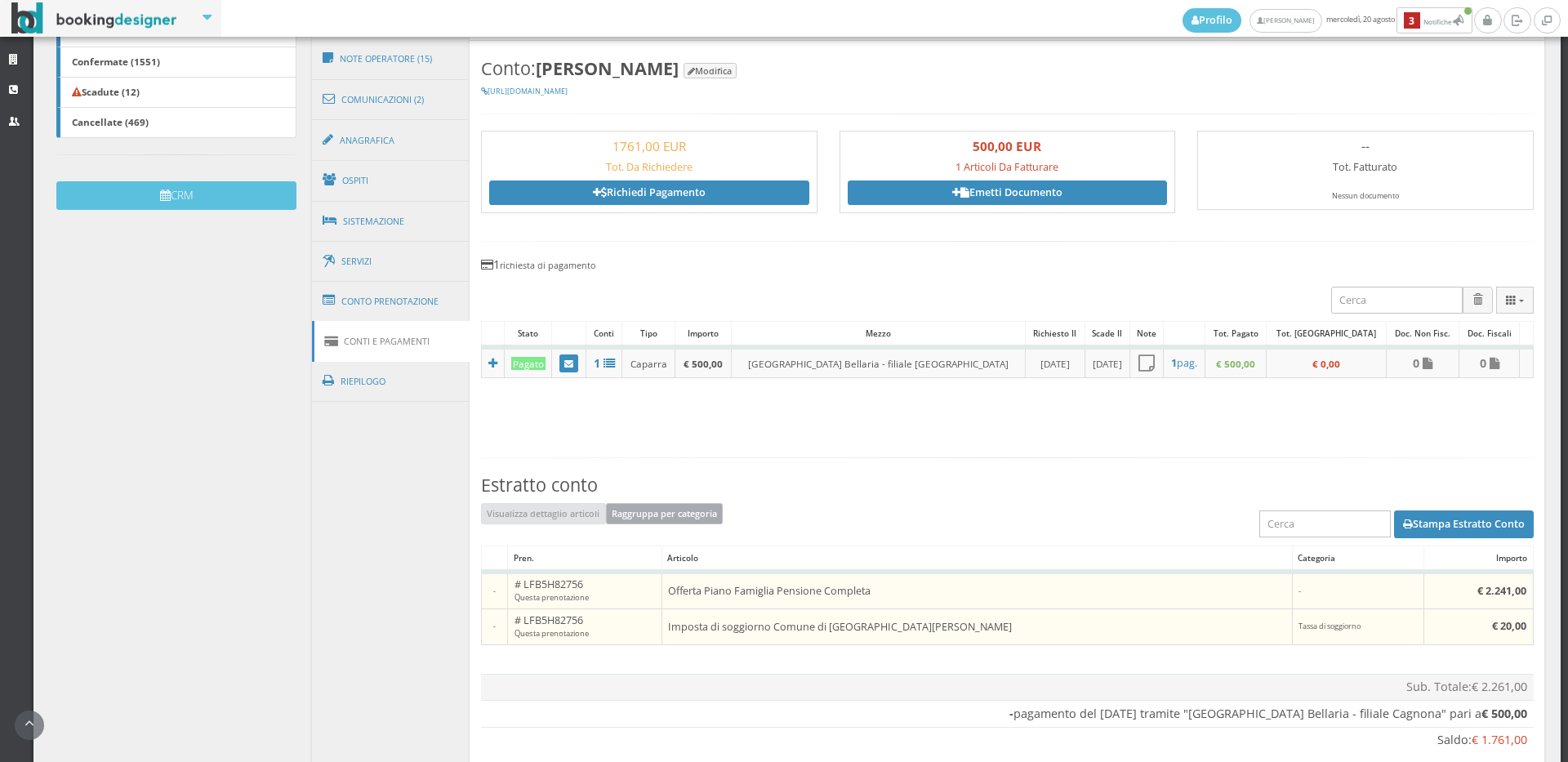
scroll to position [544, 0]
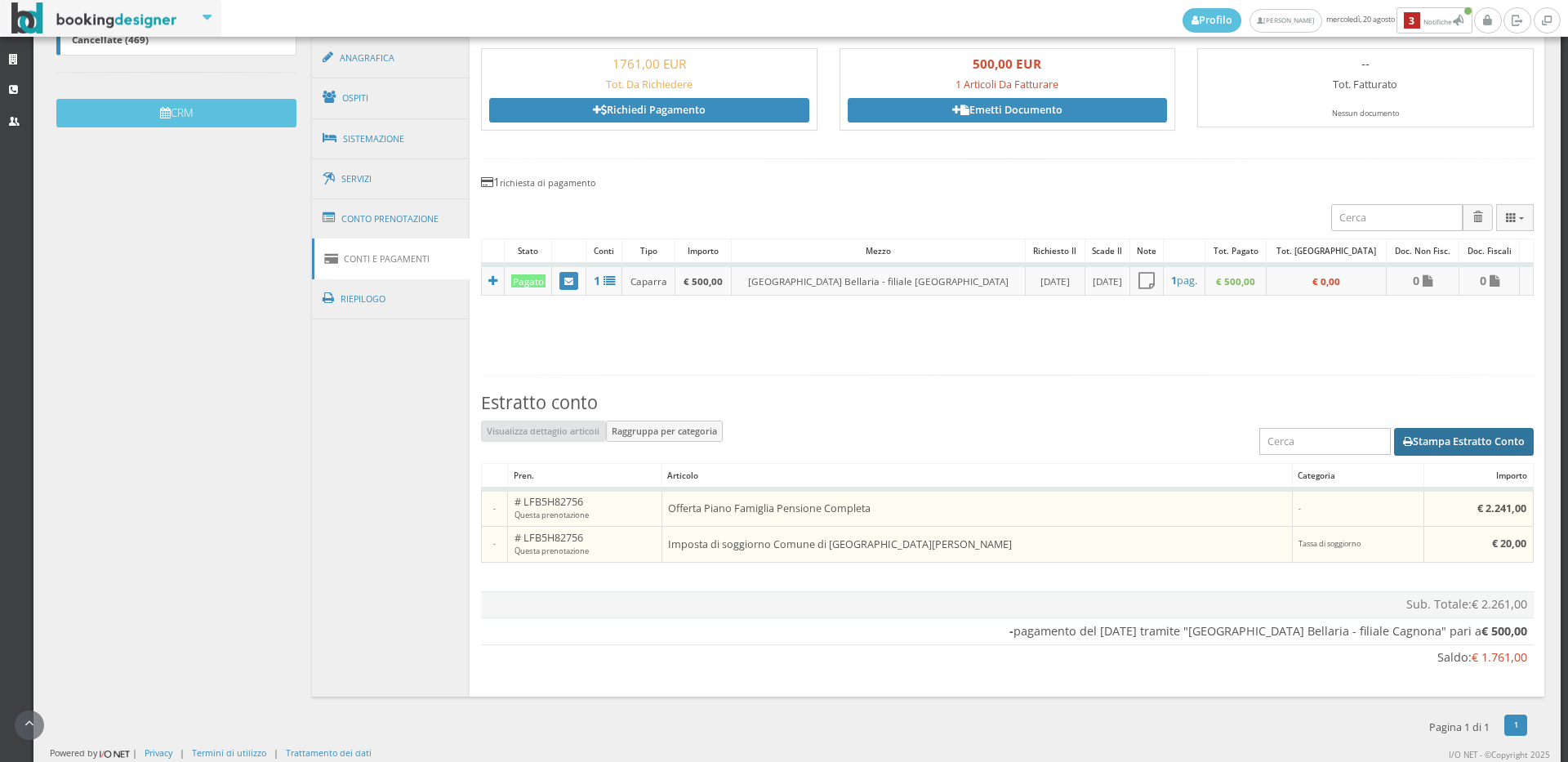
click at [1422, 444] on button "Stampa Estratto Conto" at bounding box center [1464, 442] width 140 height 28
click at [1470, 449] on button "Stampa Estratto Conto" at bounding box center [1464, 442] width 140 height 28
click at [1475, 437] on button "Stampa Estratto Conto" at bounding box center [1464, 442] width 140 height 28
click at [1422, 441] on button "Stampa Estratto Conto" at bounding box center [1464, 442] width 140 height 28
click at [1440, 448] on button "Stampa Estratto Conto" at bounding box center [1464, 442] width 140 height 28
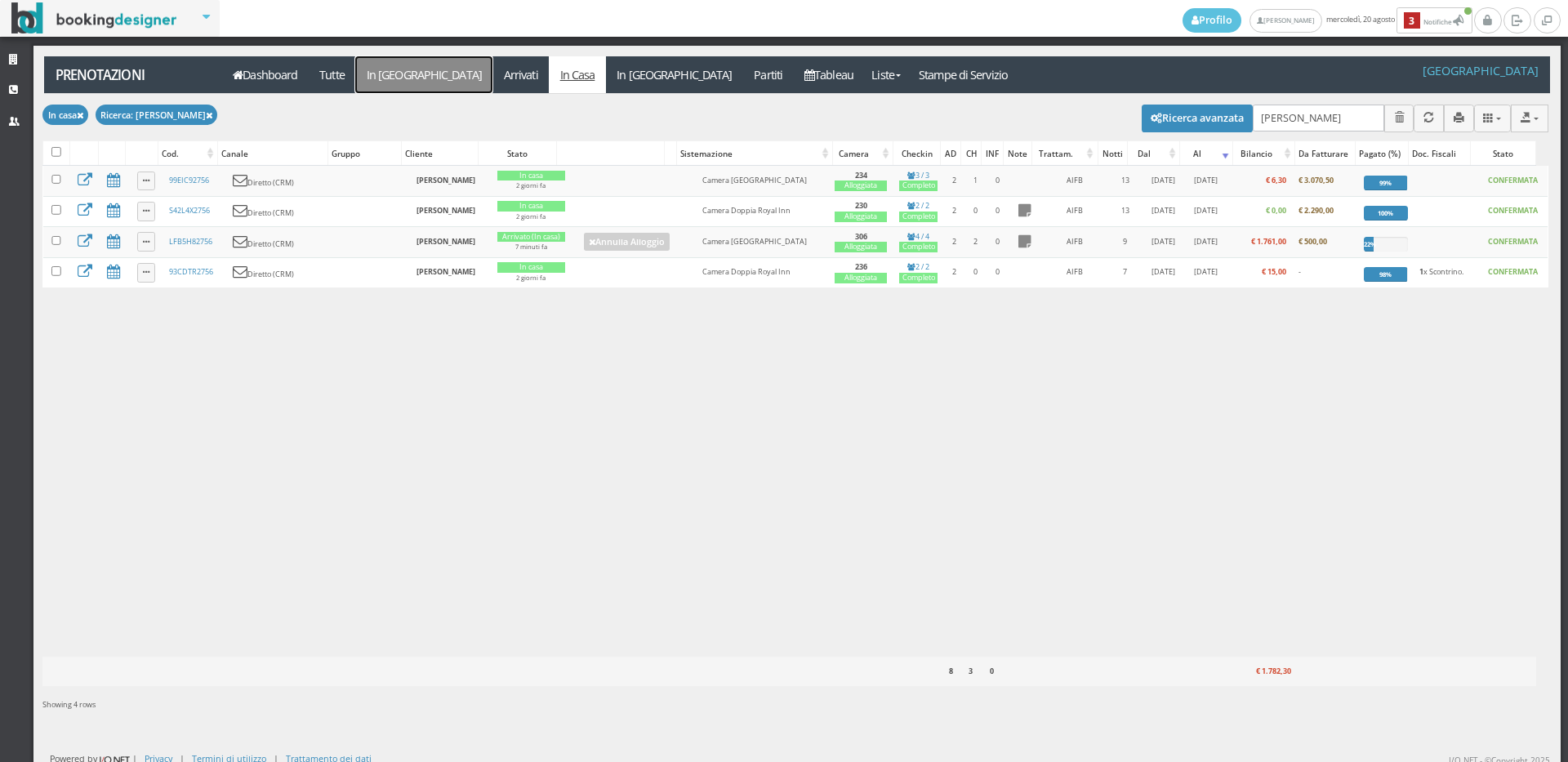
click at [409, 77] on link "In [GEOGRAPHIC_DATA]" at bounding box center [424, 75] width 137 height 37
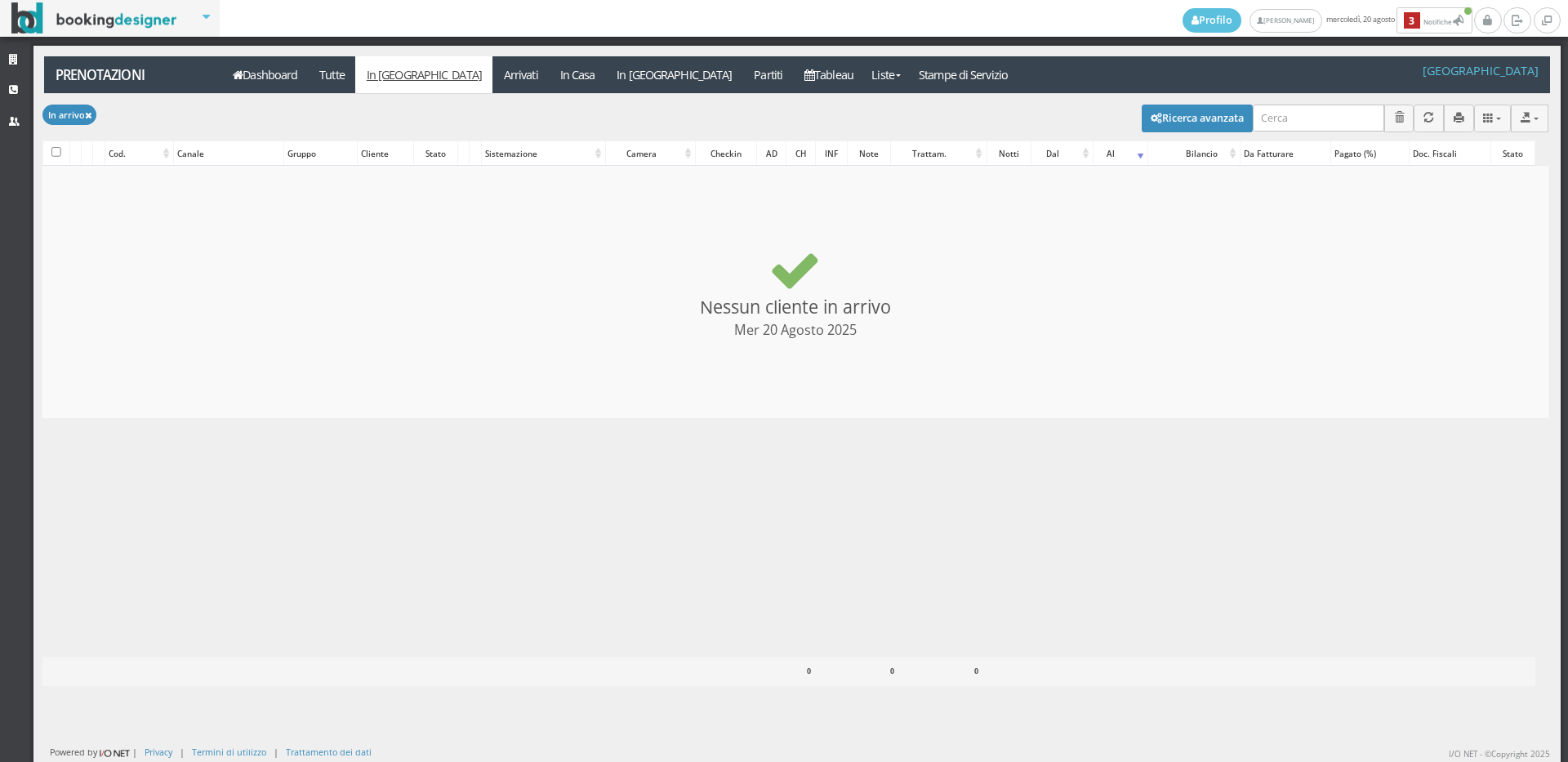
select select
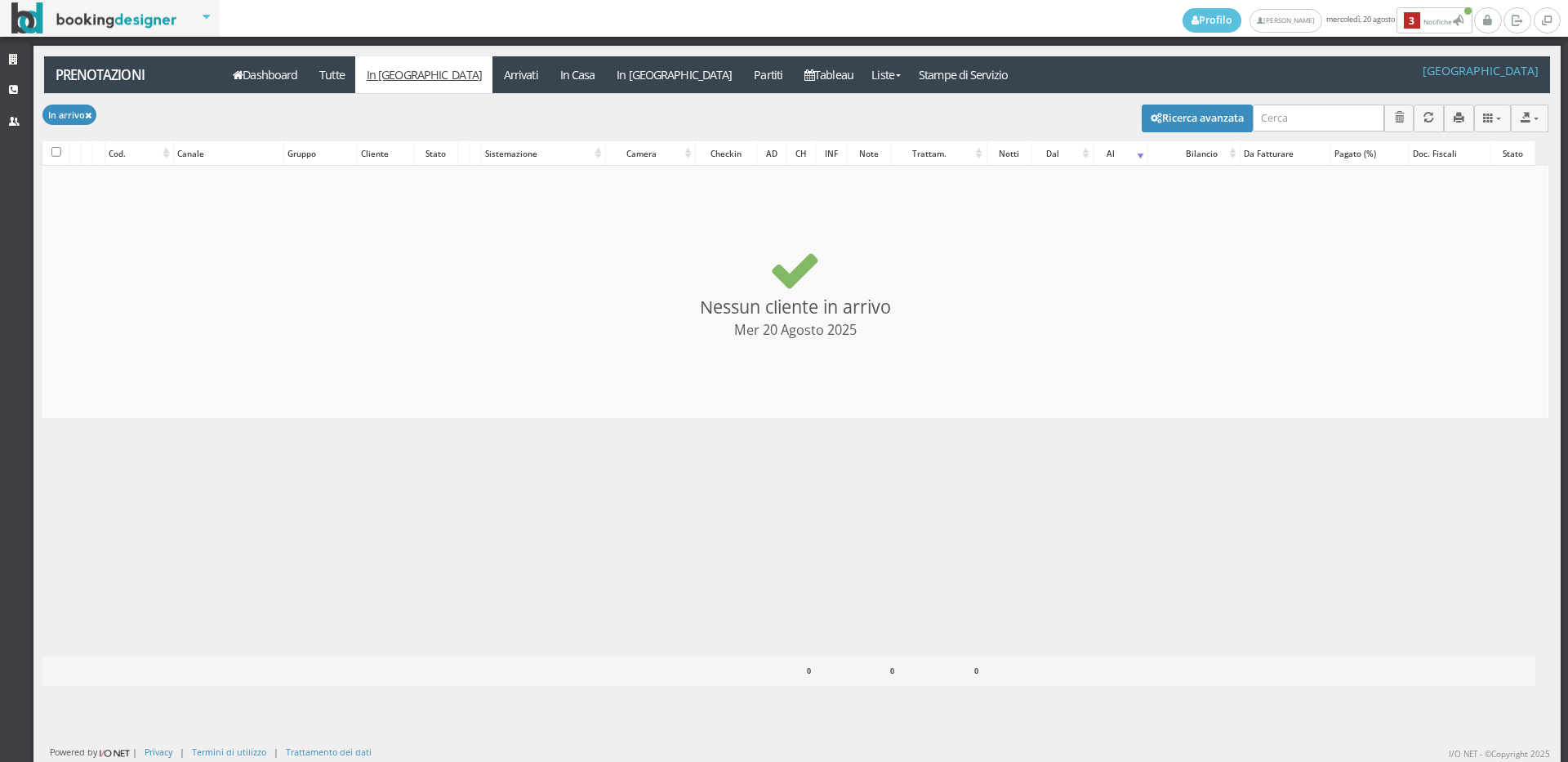
select select
click at [1201, 116] on button "Ricerca avanzata" at bounding box center [1197, 118] width 111 height 28
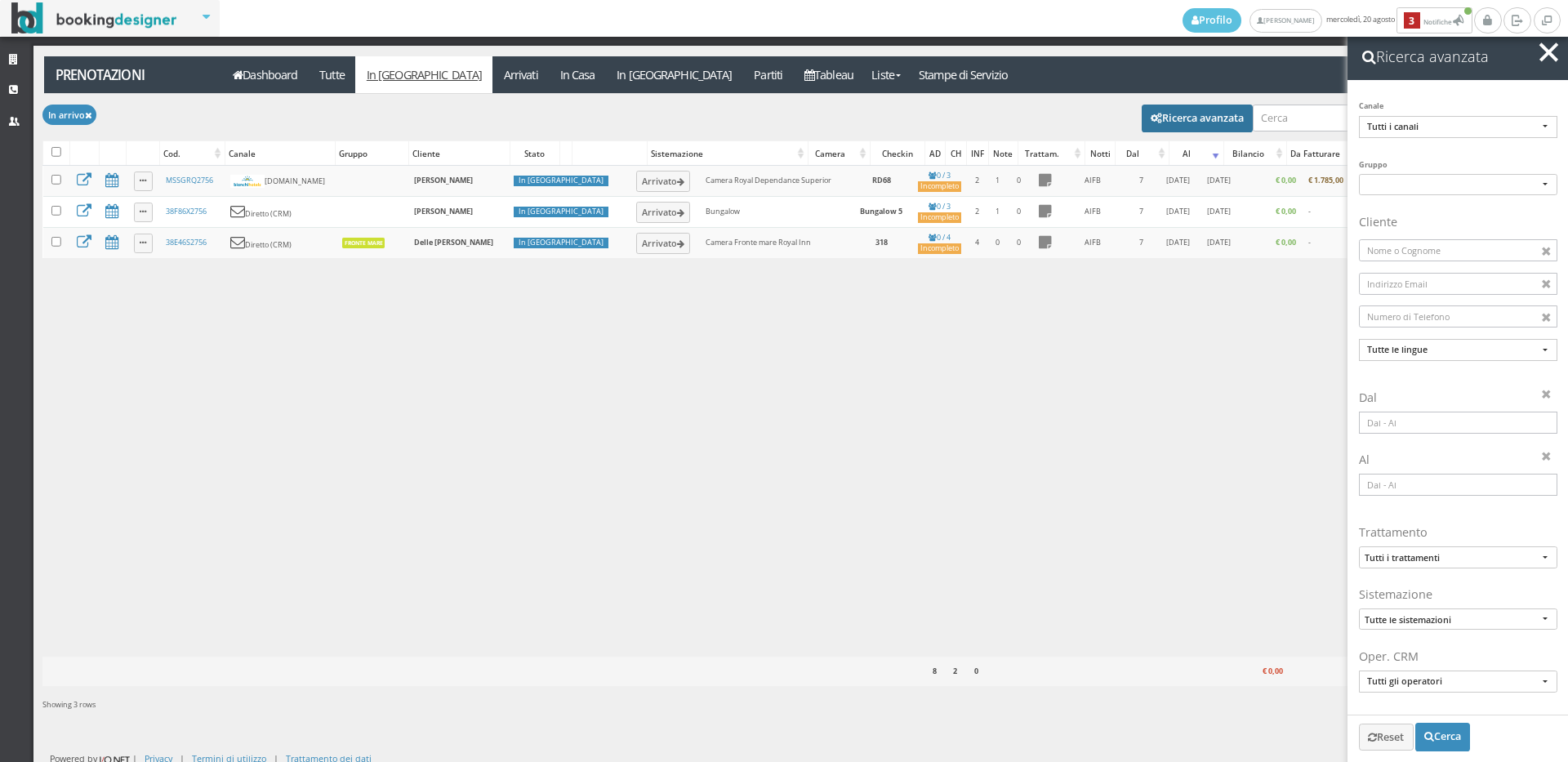
click at [1425, 425] on input at bounding box center [1458, 422] width 199 height 22
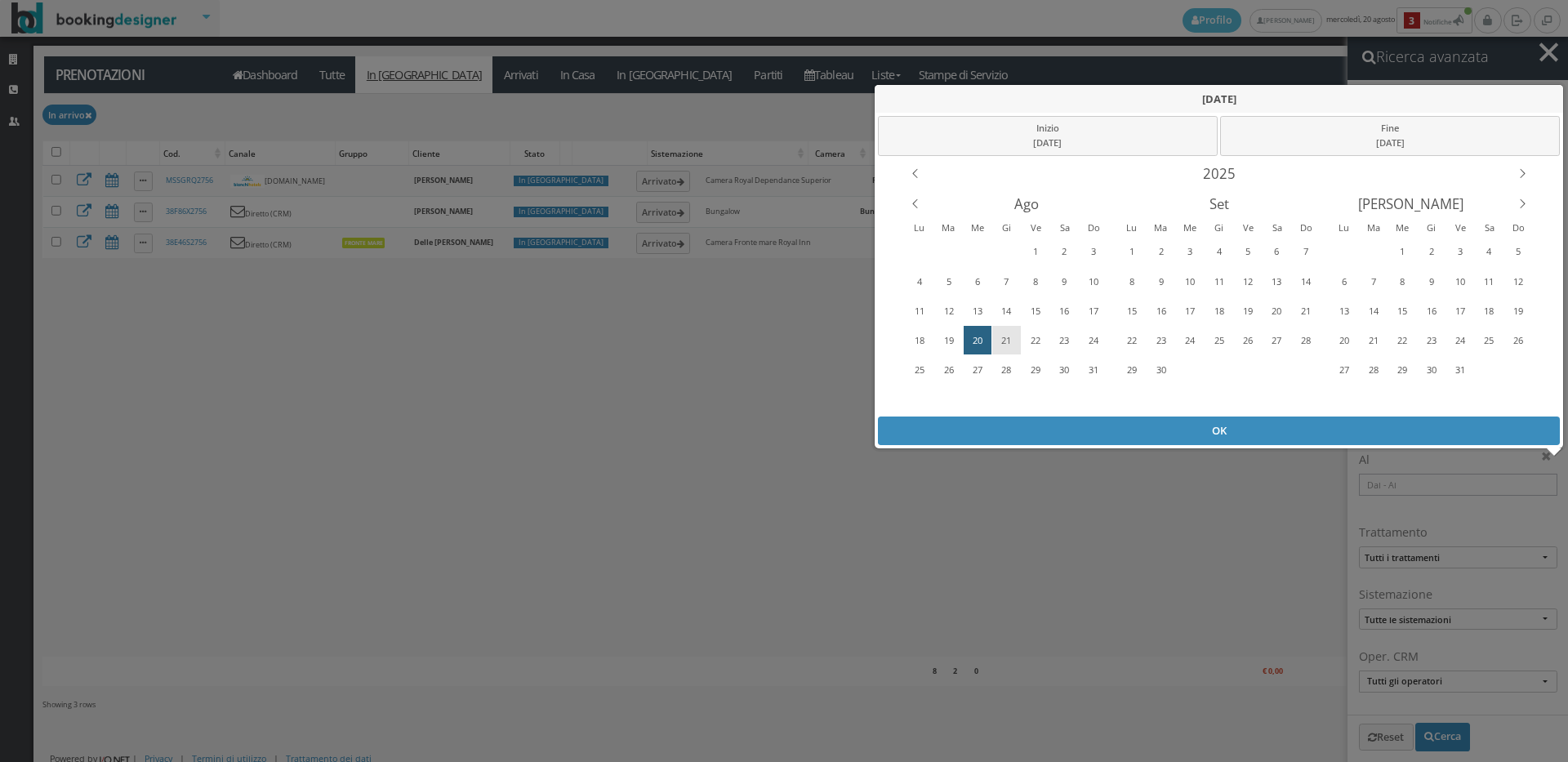
click at [1002, 333] on div "21" at bounding box center [1006, 341] width 25 height 26
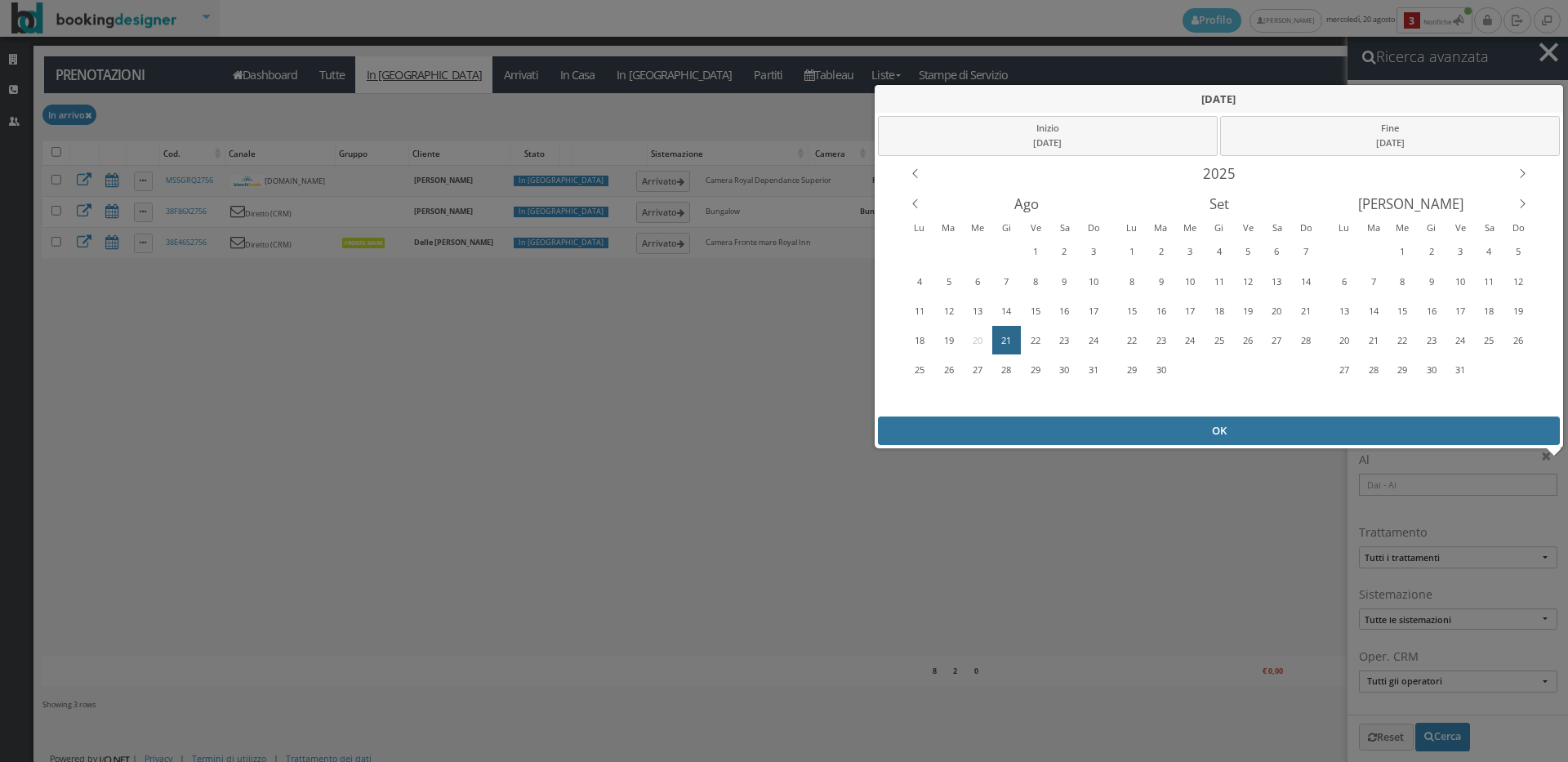
click at [1074, 428] on div "OK" at bounding box center [1219, 430] width 683 height 29
type input "21/08/2025 - 21/08/2025"
